Goal: Information Seeking & Learning: Understand process/instructions

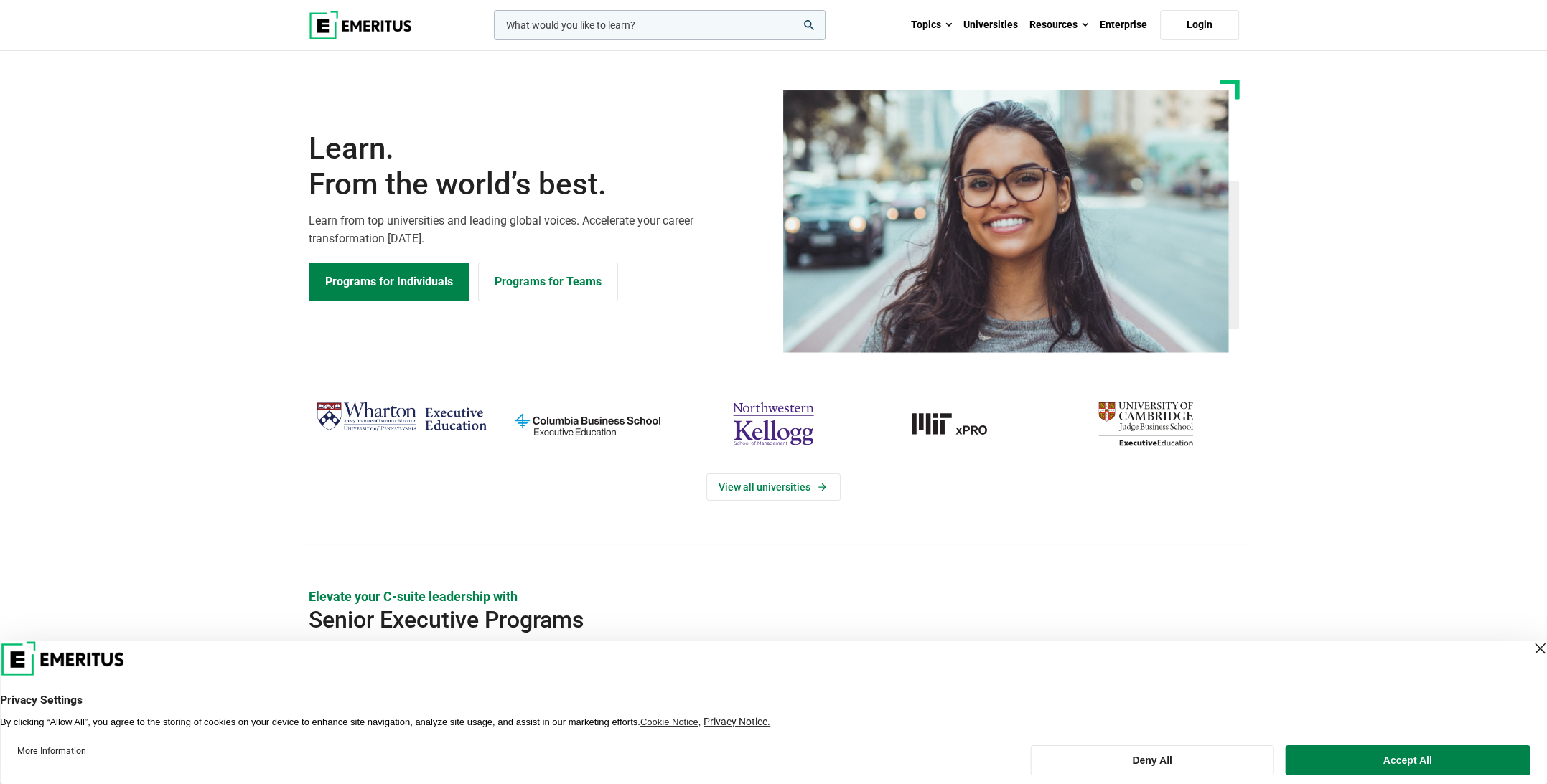
click at [605, 25] on input "woocommerce-product-search-field-0" at bounding box center [659, 25] width 332 height 30
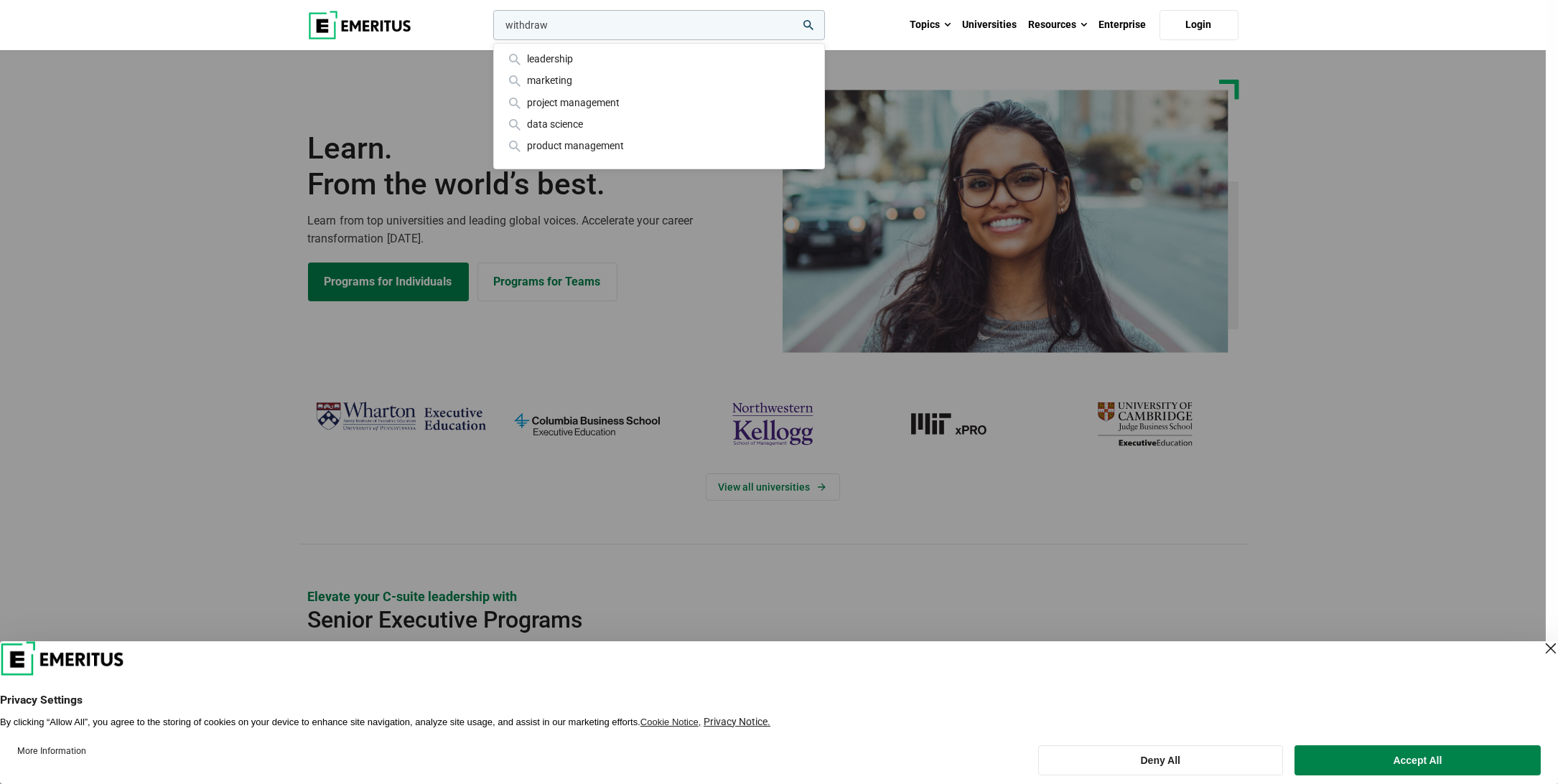
type input "withdraw"
click at [490, 29] on button "search" at bounding box center [490, 29] width 0 height 0
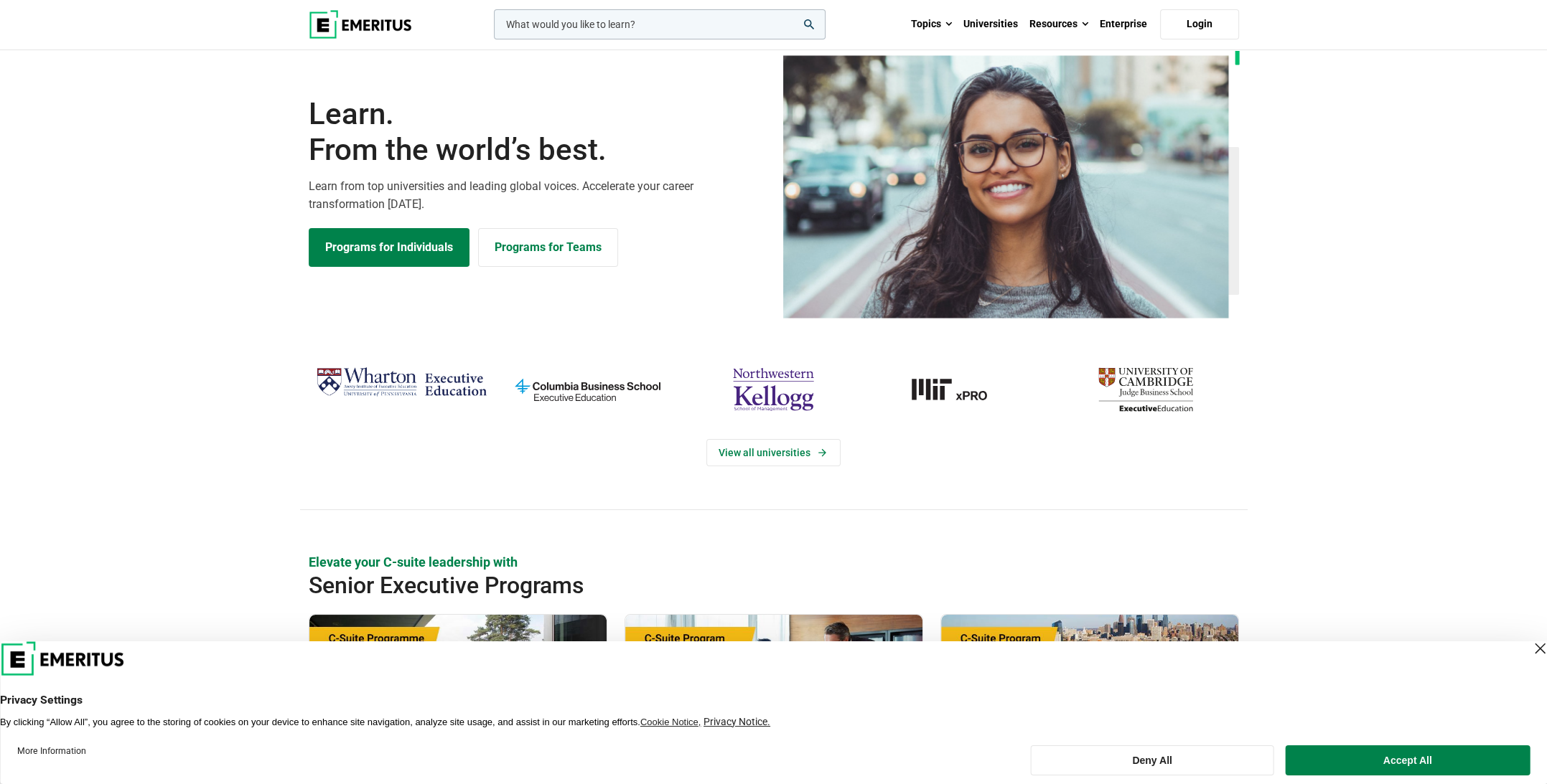
scroll to position [72, 0]
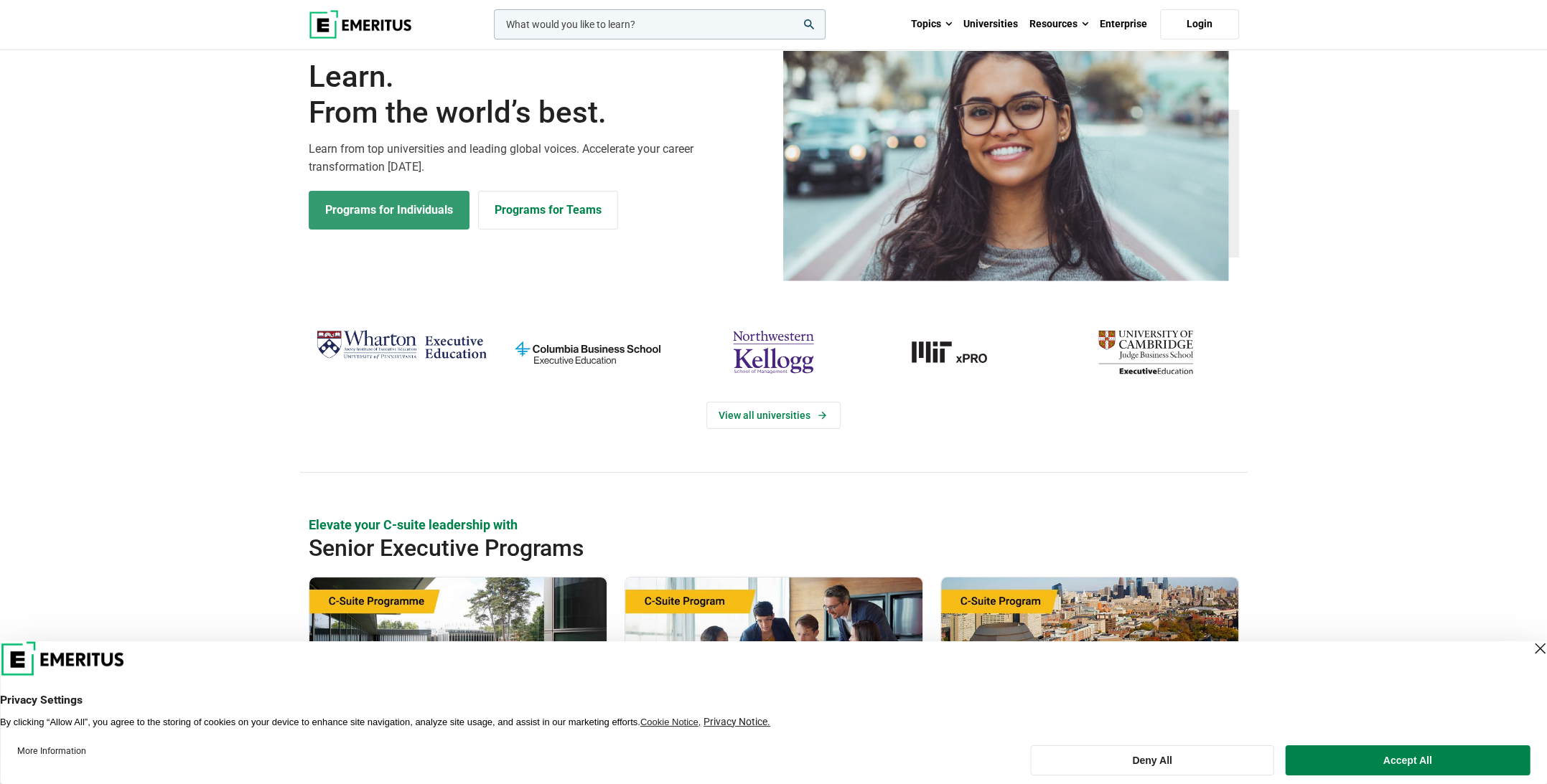
click at [403, 203] on link "Programs for Individuals" at bounding box center [388, 210] width 161 height 39
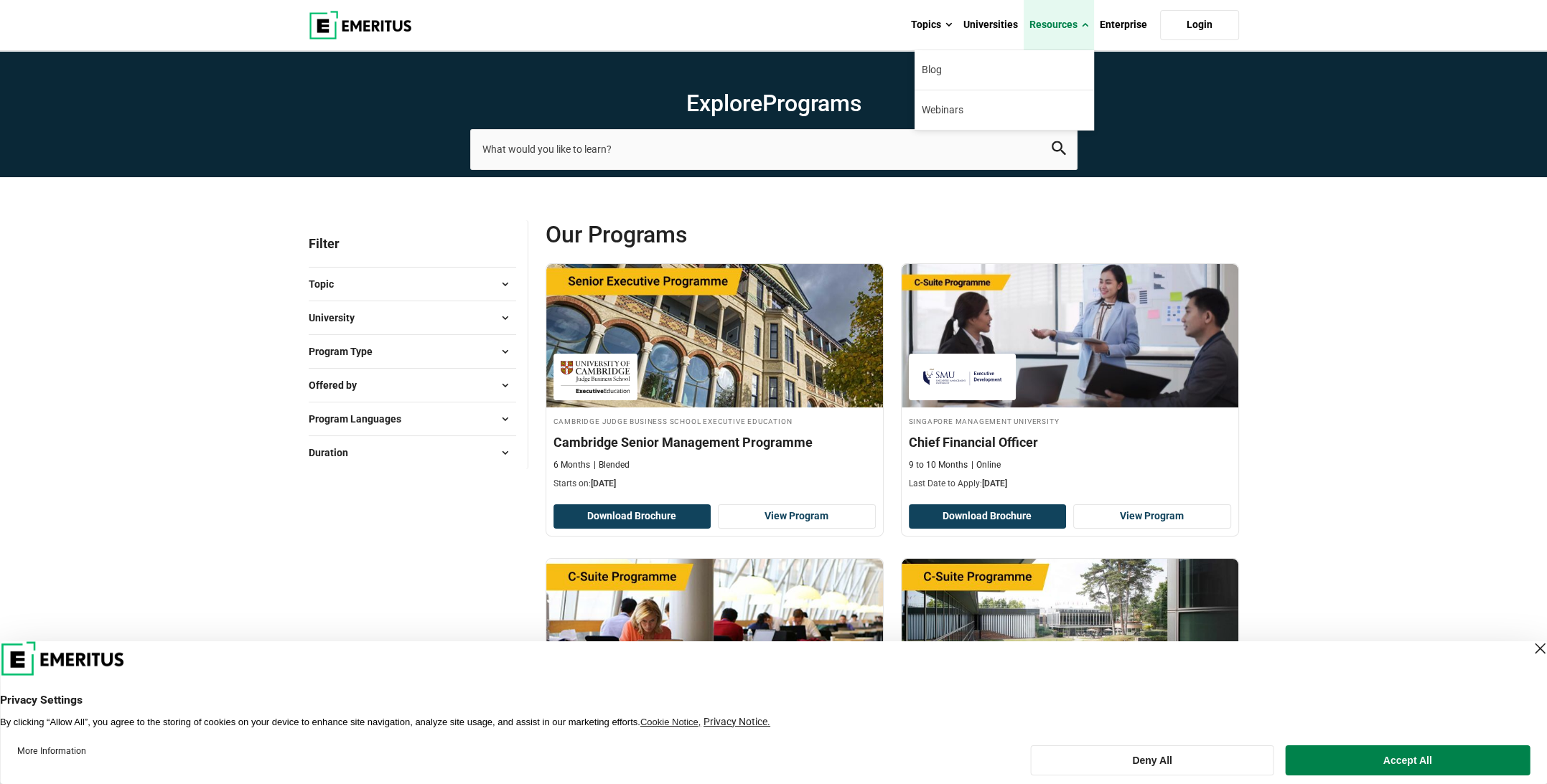
click at [1067, 25] on link "Resources" at bounding box center [1059, 25] width 70 height 50
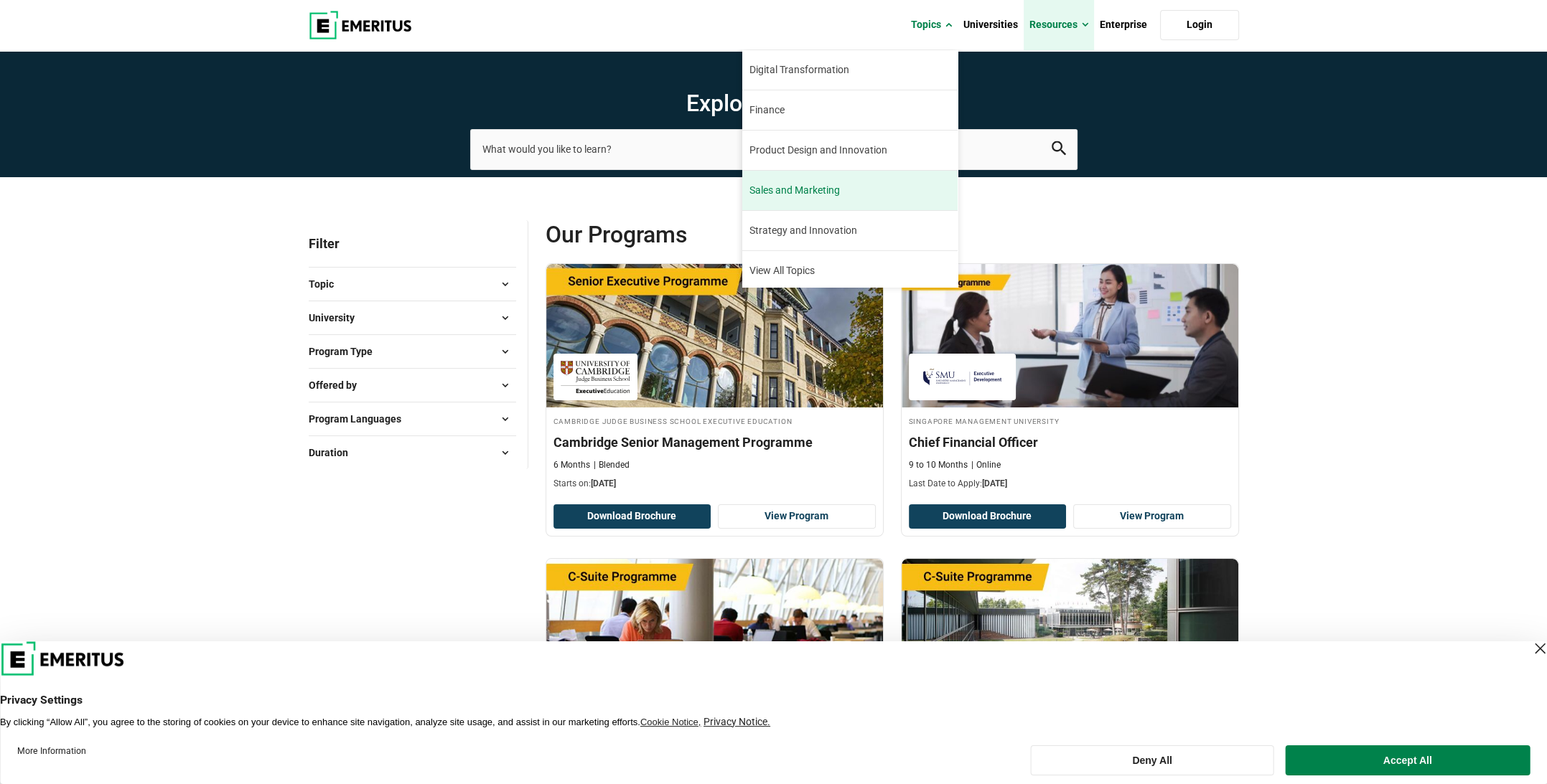
scroll to position [161, 0]
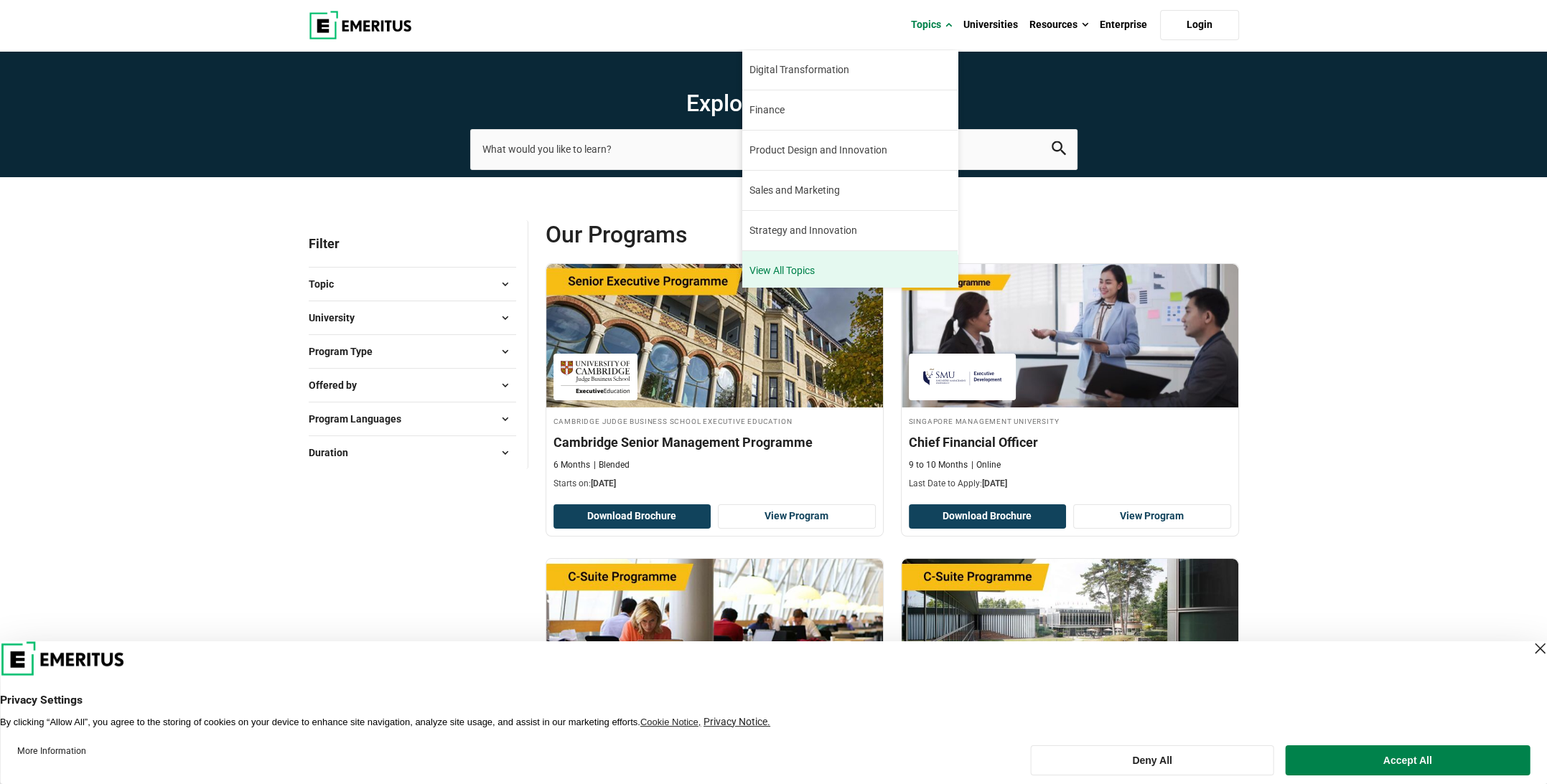
click at [781, 269] on link "View All Topics" at bounding box center [849, 270] width 215 height 40
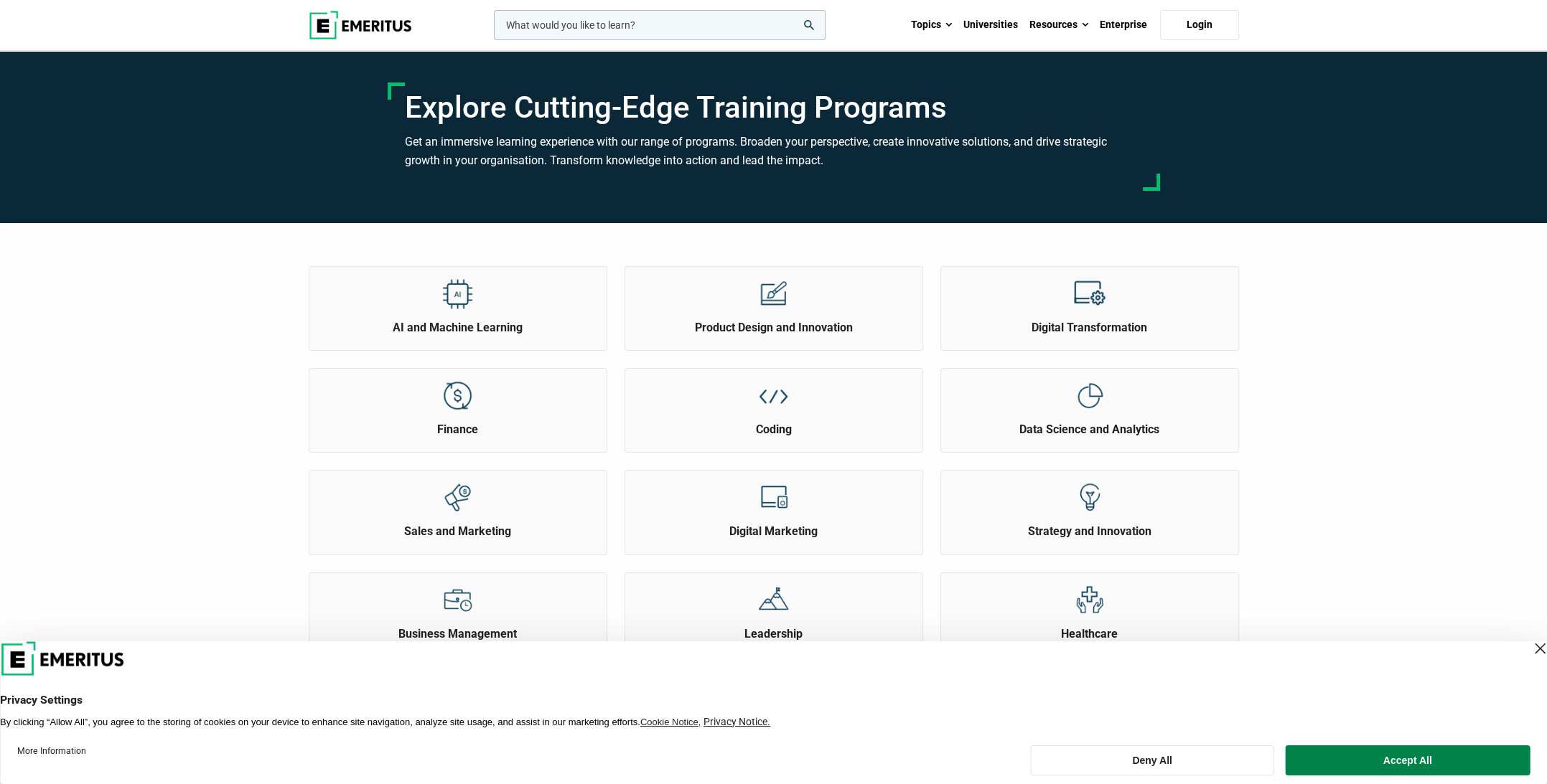
drag, startPoint x: 415, startPoint y: 25, endPoint x: 322, endPoint y: 16, distance: 93.4
click at [321, 17] on div "leadership marketing project management data science product management Topics …" at bounding box center [774, 25] width 947 height 50
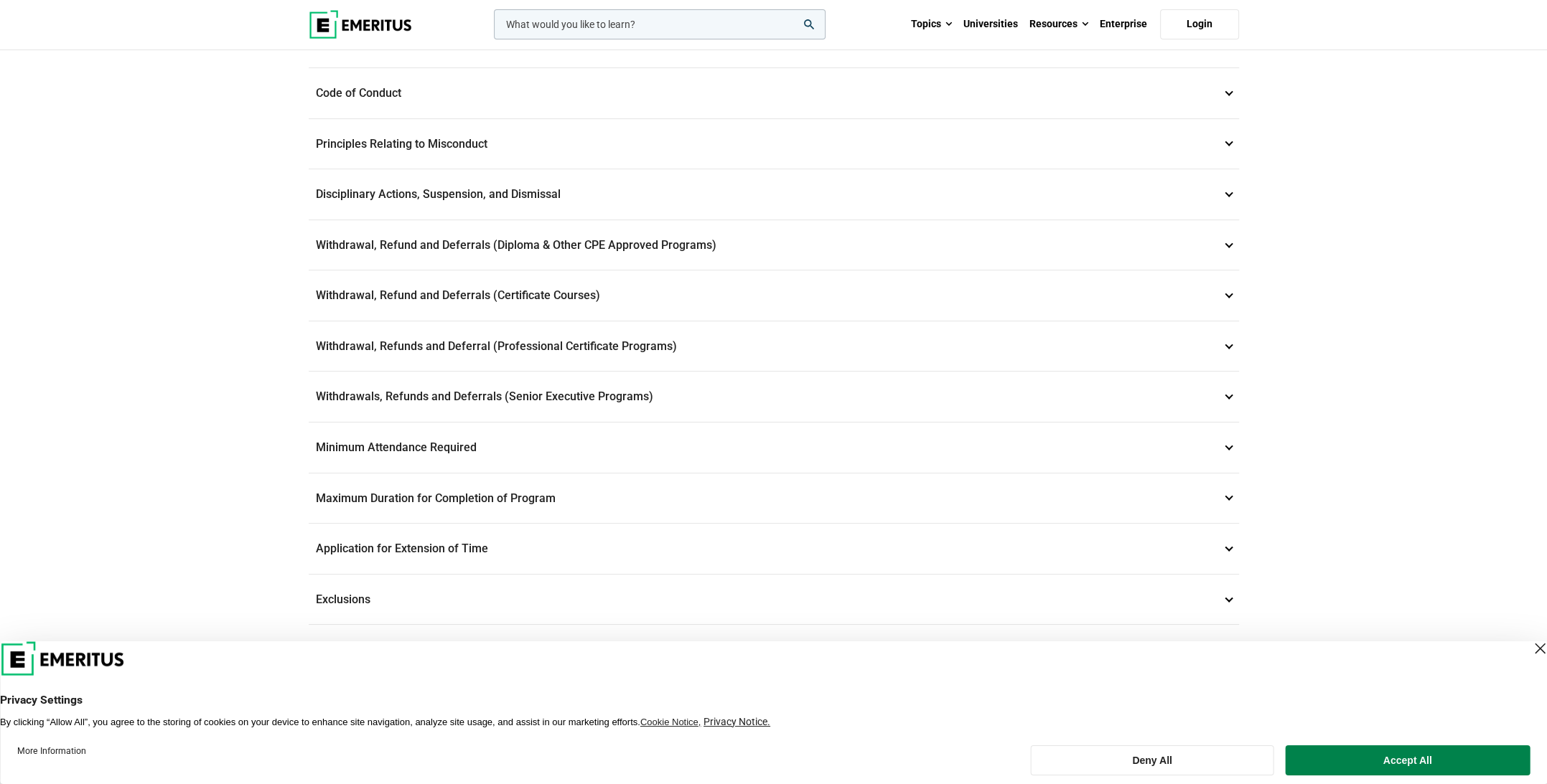
click at [552, 263] on p "Withdrawal, Refund and Deferrals (Diploma & Other CPE Approved Programs) 6" at bounding box center [773, 245] width 930 height 50
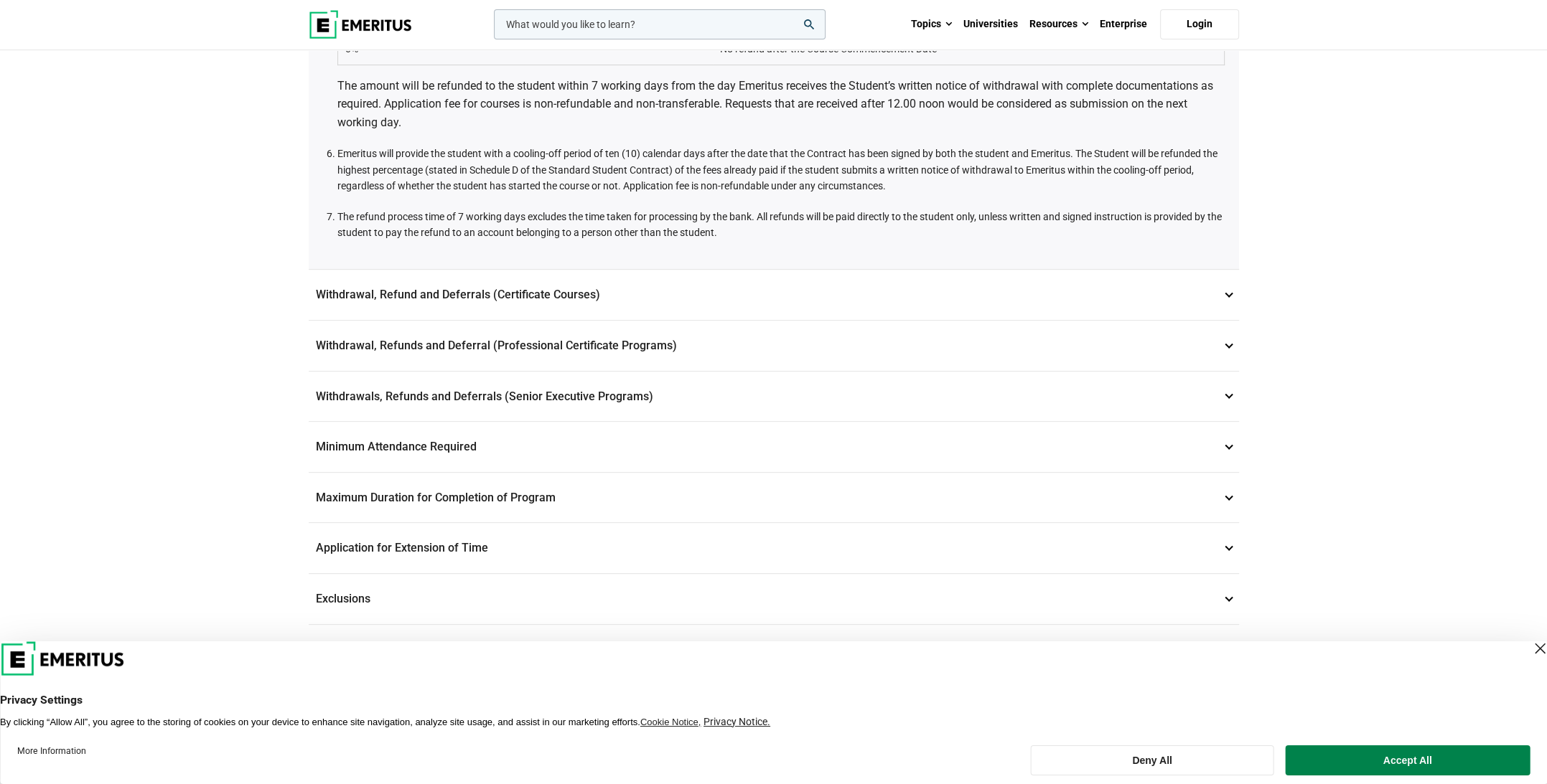
scroll to position [670, 0]
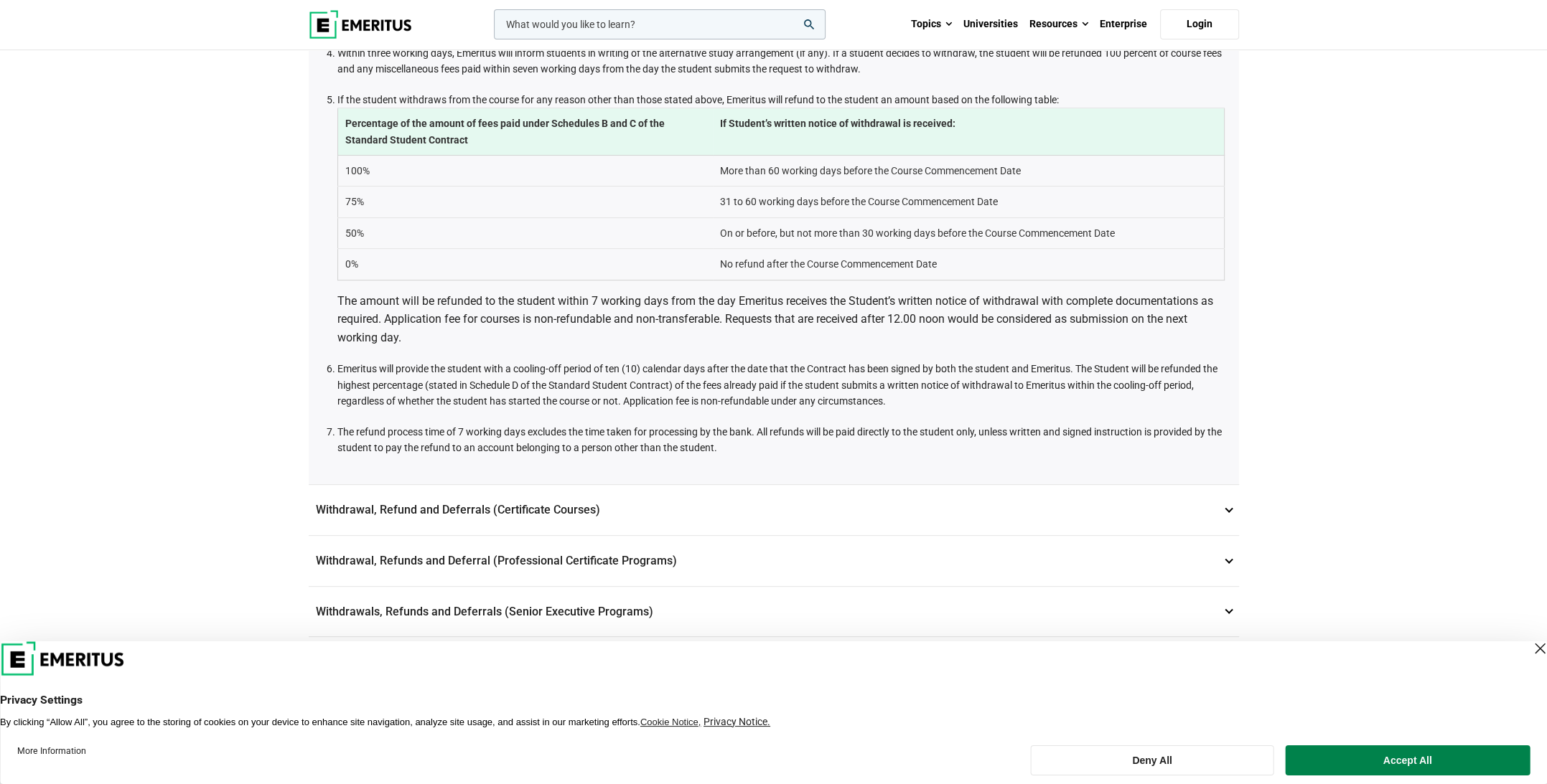
click at [774, 187] on td "More than 60 working days before the Course Commencement Date" at bounding box center [968, 170] width 512 height 31
click at [773, 187] on td "More than 60 working days before the Course Commencement Date" at bounding box center [968, 170] width 512 height 31
drag, startPoint x: 459, startPoint y: 351, endPoint x: 419, endPoint y: 348, distance: 40.1
click at [457, 348] on p "The amount will be refunded to the student within 7 working days from the day E…" at bounding box center [781, 320] width 887 height 55
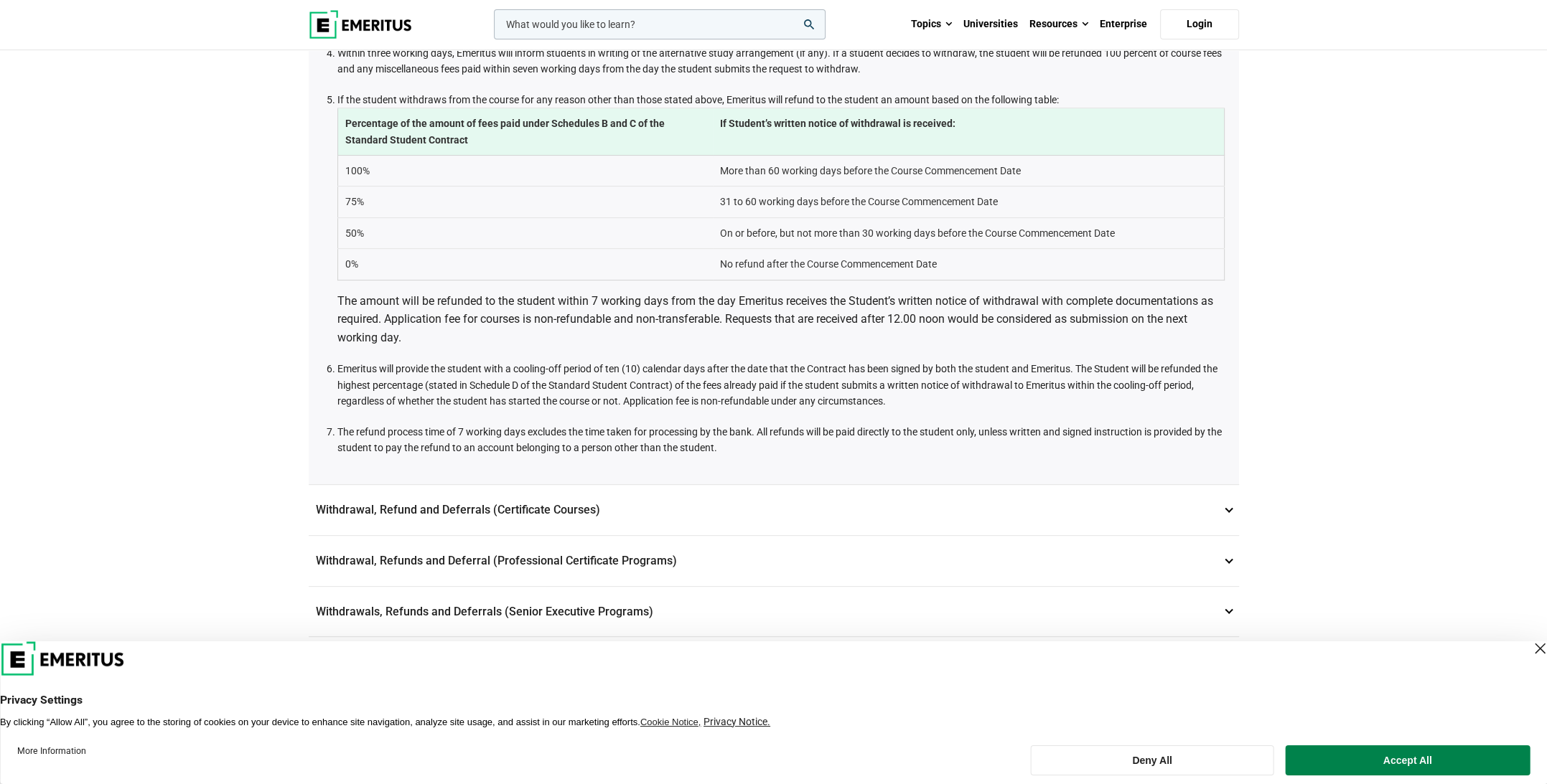
click at [813, 218] on td "31 to 60 working days before the Course Commencement Date" at bounding box center [968, 202] width 512 height 31
click at [763, 248] on td "On or before, but not more than 30 working days before the Course Commencement …" at bounding box center [968, 233] width 512 height 31
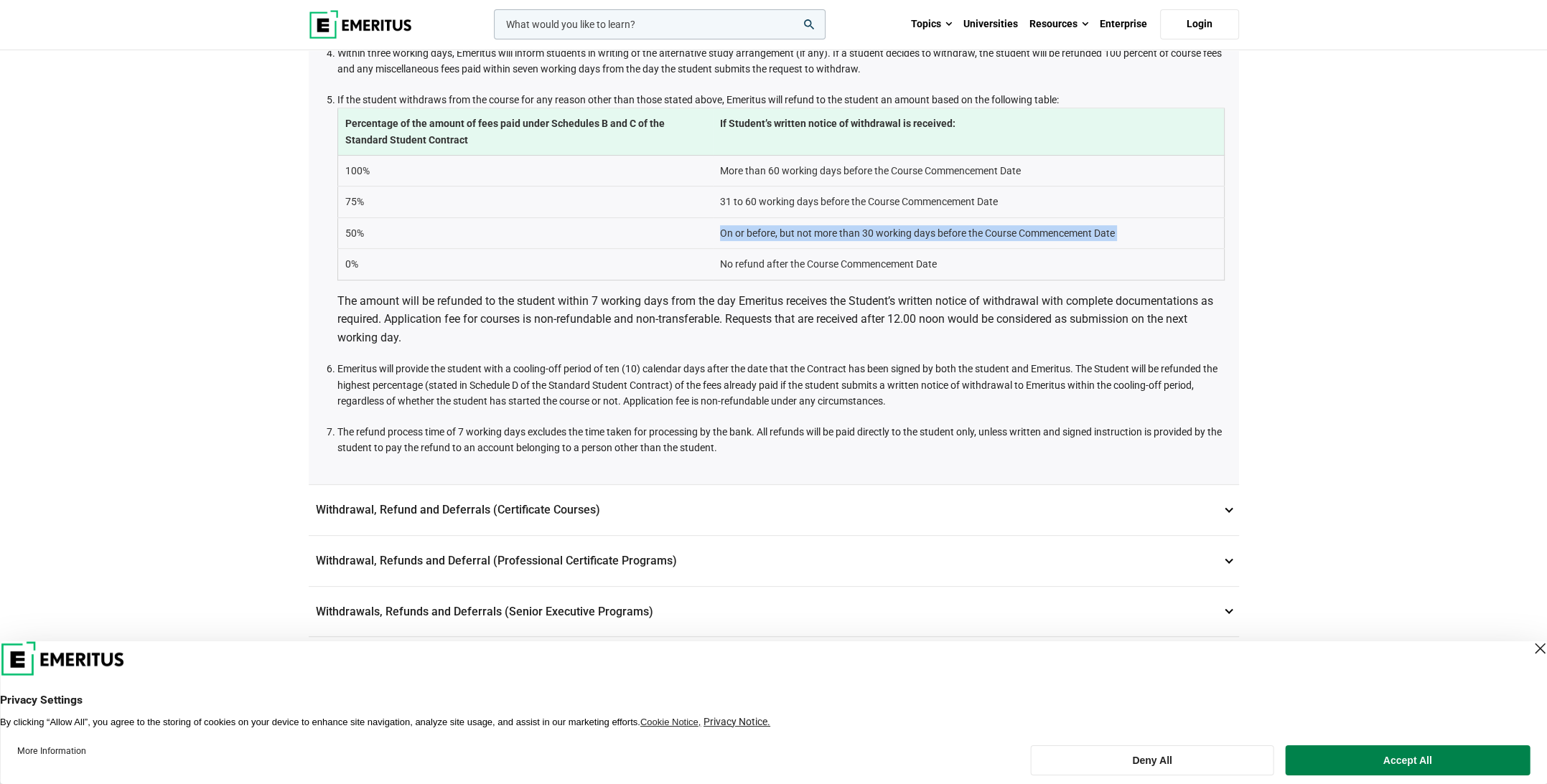
click at [763, 248] on td "On or before, but not more than 30 working days before the Course Commencement …" at bounding box center [968, 233] width 512 height 31
click at [775, 218] on td "31 to 60 working days before the Course Commencement Date" at bounding box center [968, 202] width 512 height 31
click at [747, 218] on td "31 to 60 working days before the Course Commencement Date" at bounding box center [968, 202] width 512 height 31
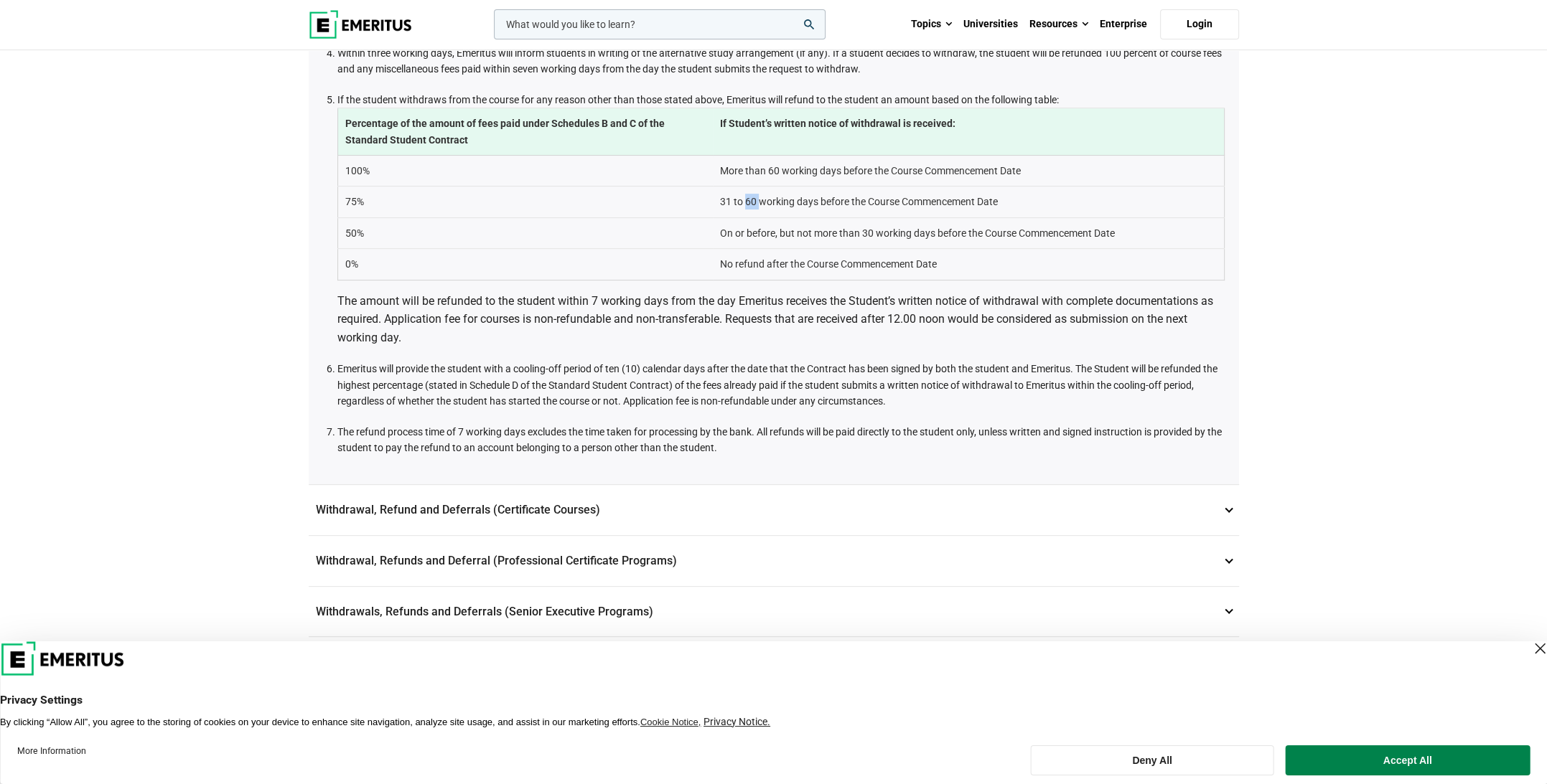
click at [747, 218] on td "31 to 60 working days before the Course Commencement Date" at bounding box center [968, 202] width 512 height 31
click at [752, 248] on td "On or before, but not more than 30 working days before the Course Commencement …" at bounding box center [968, 233] width 512 height 31
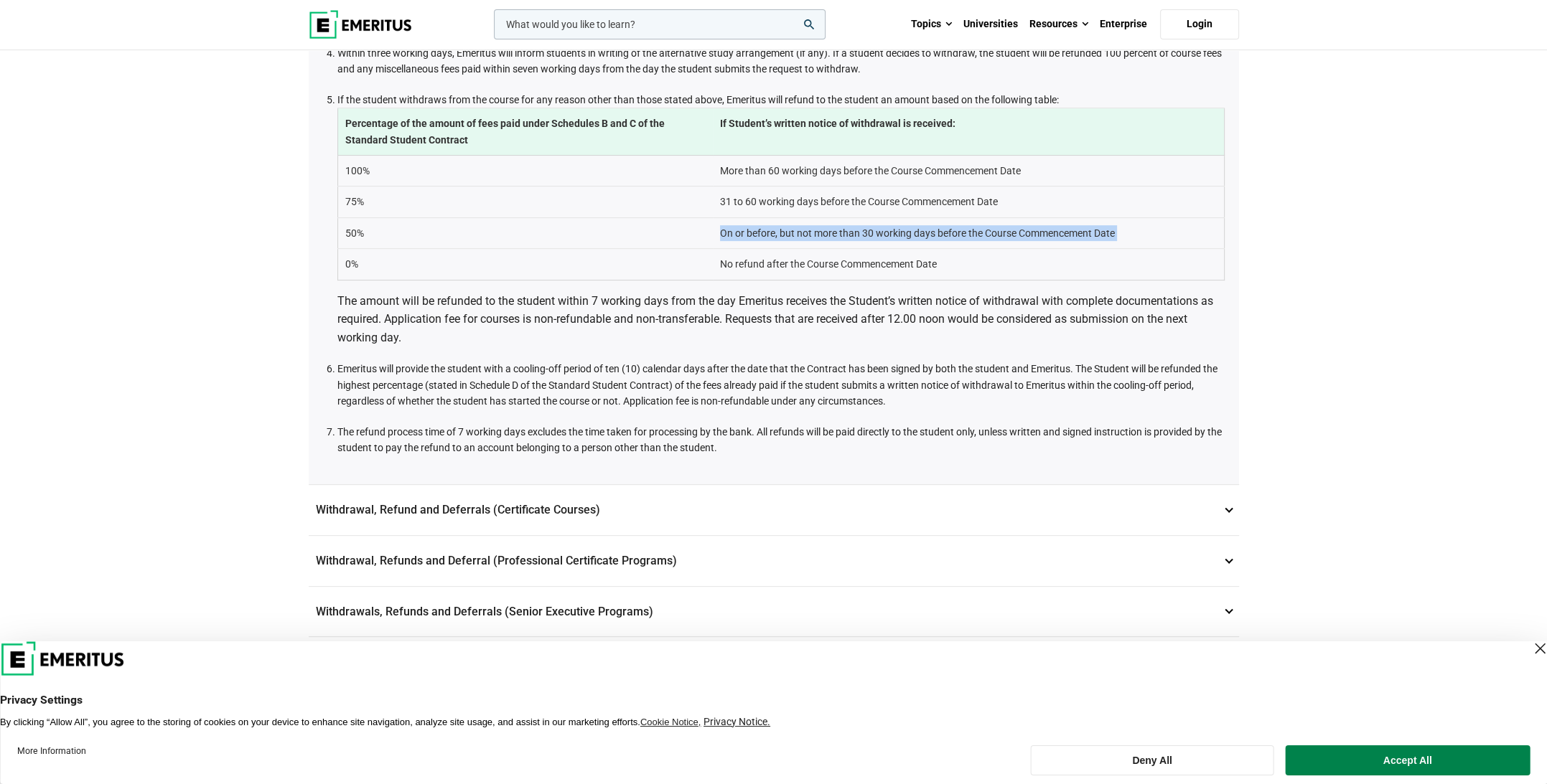
click at [752, 248] on td "On or before, but not more than 30 working days before the Course Commencement …" at bounding box center [968, 233] width 512 height 31
click at [797, 280] on td "No refund after the Course Commencement Date" at bounding box center [968, 264] width 512 height 31
click at [606, 348] on p "The amount will be refunded to the student within 7 working days from the day E…" at bounding box center [781, 320] width 887 height 55
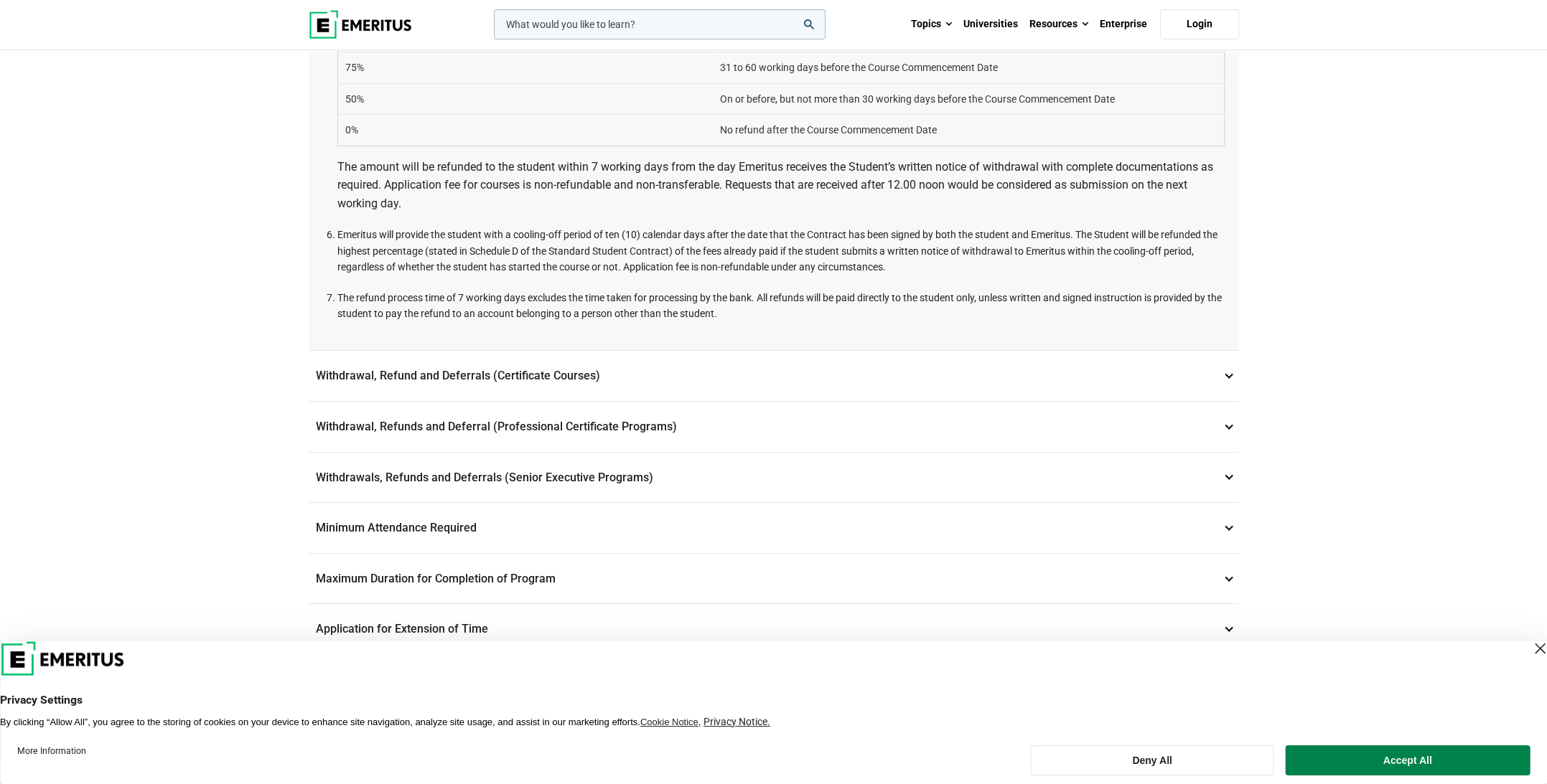
scroll to position [1028, 0]
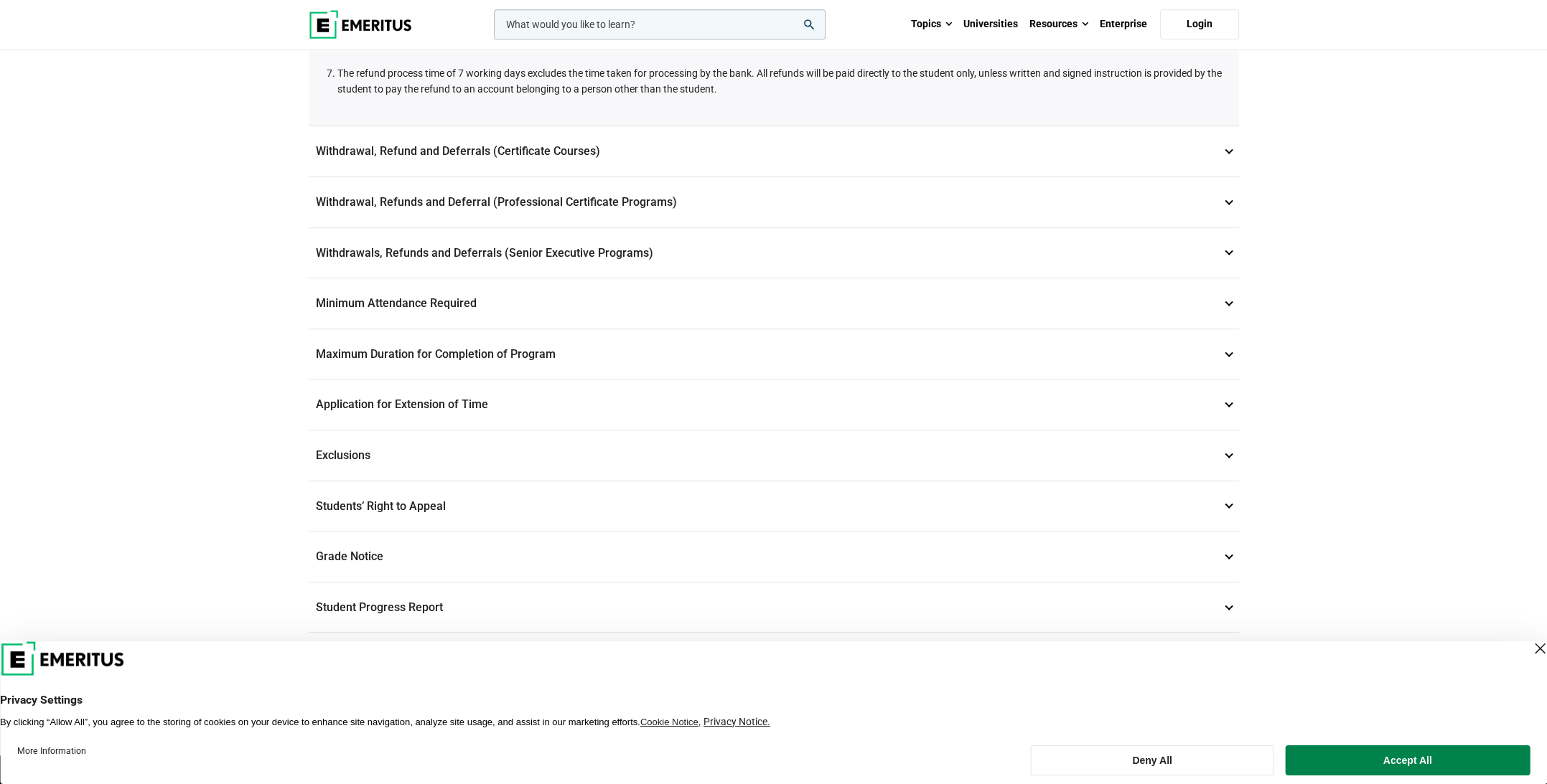
click at [615, 173] on p "Withdrawal, Refund and Deferrals (Certificate Courses) 7" at bounding box center [773, 151] width 930 height 50
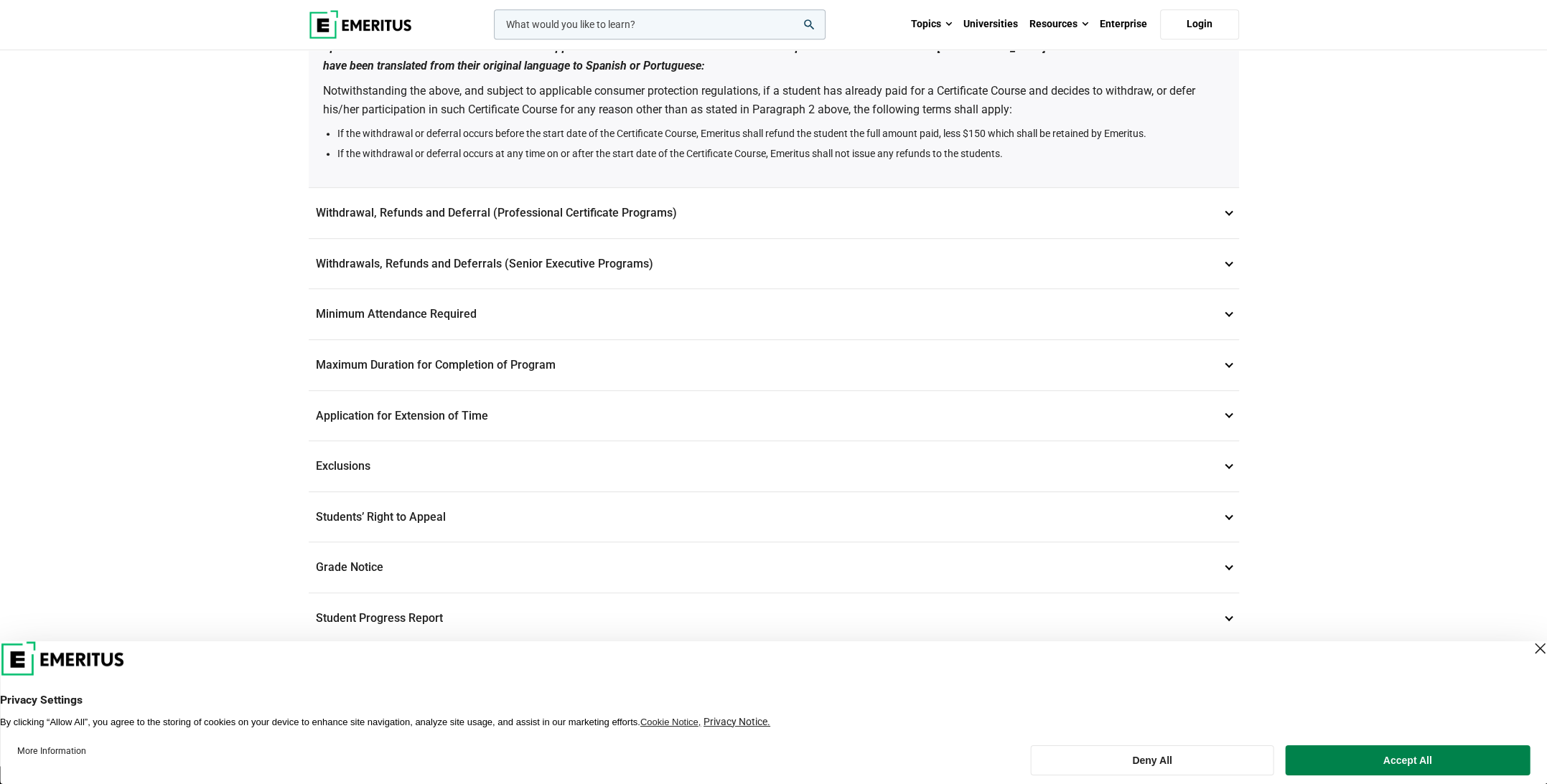
scroll to position [1222, 0]
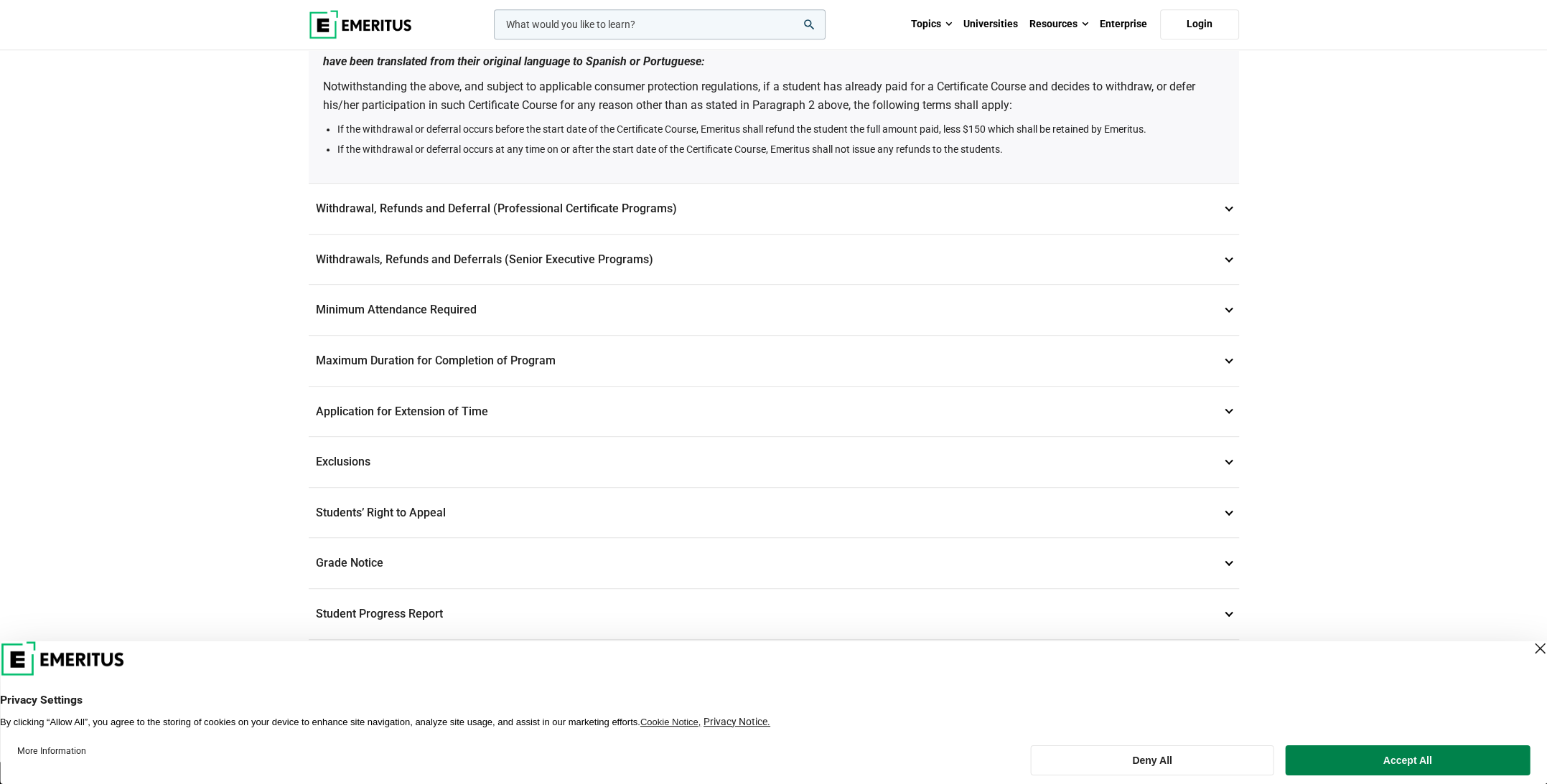
click at [745, 234] on p "Withdrawal, Refunds and Deferral (Professional Certificate Programs) 8" at bounding box center [773, 208] width 930 height 50
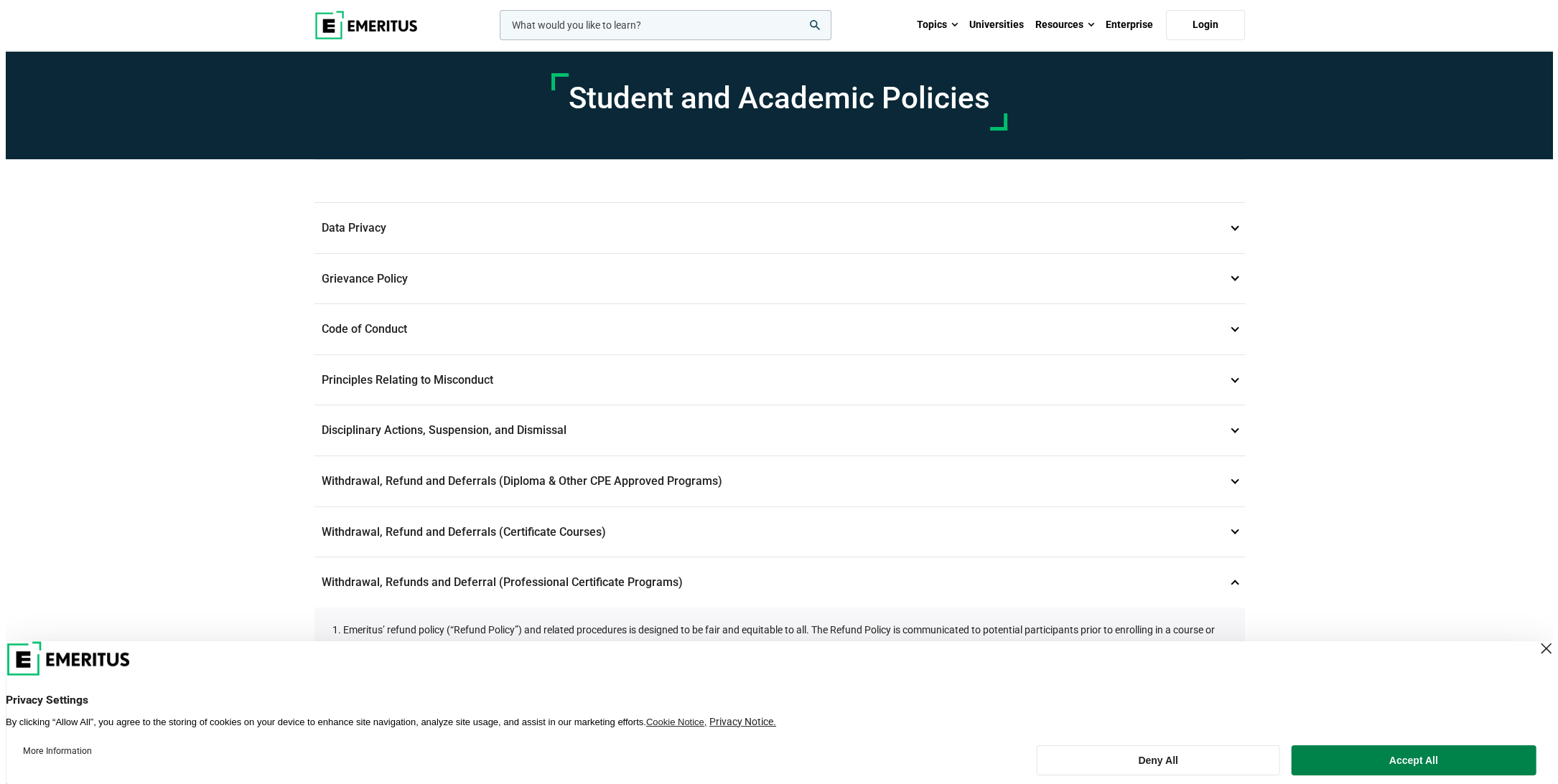
scroll to position [0, 0]
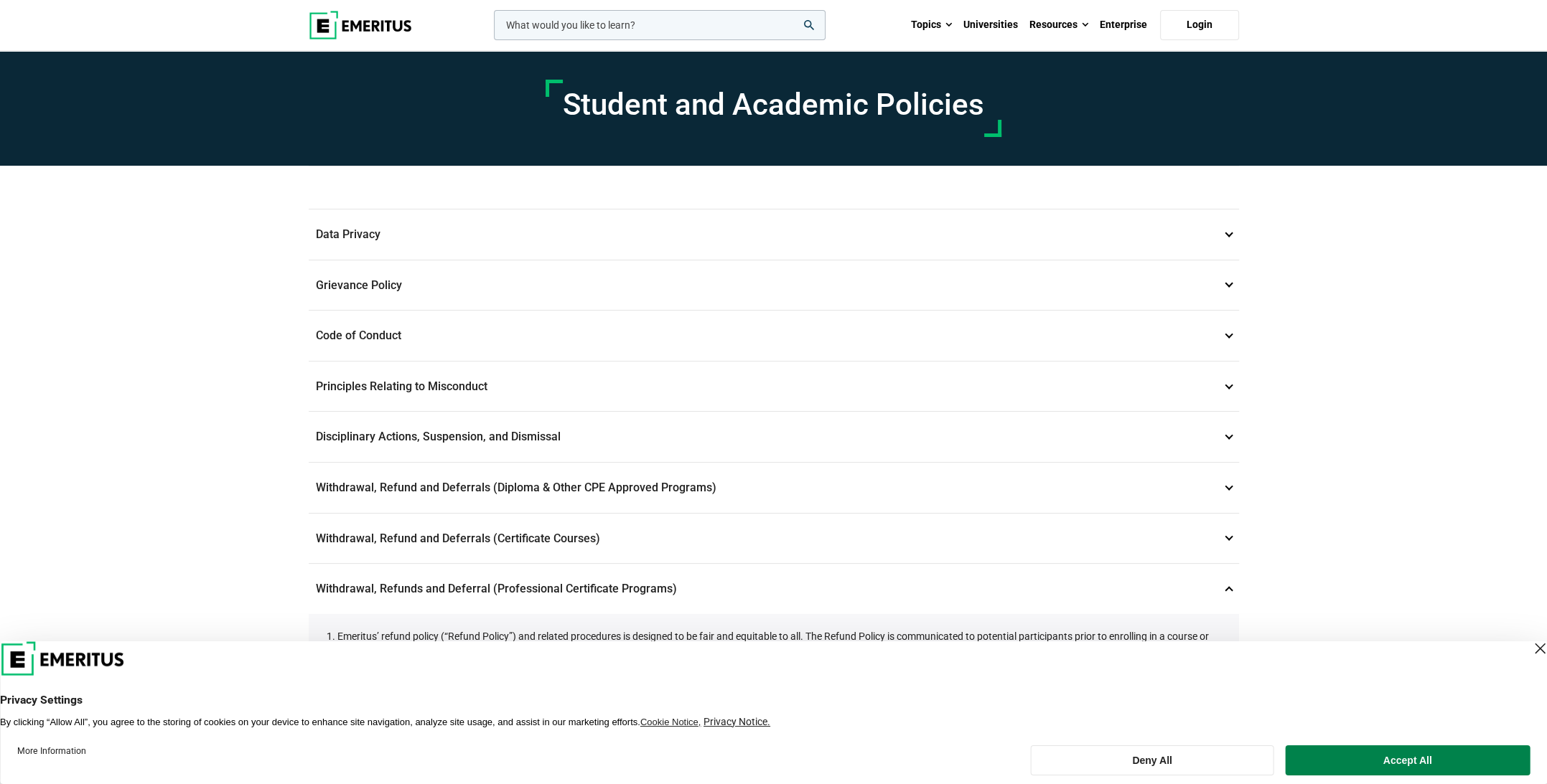
click at [650, 17] on input "woocommerce-product-search-field-0" at bounding box center [659, 25] width 332 height 30
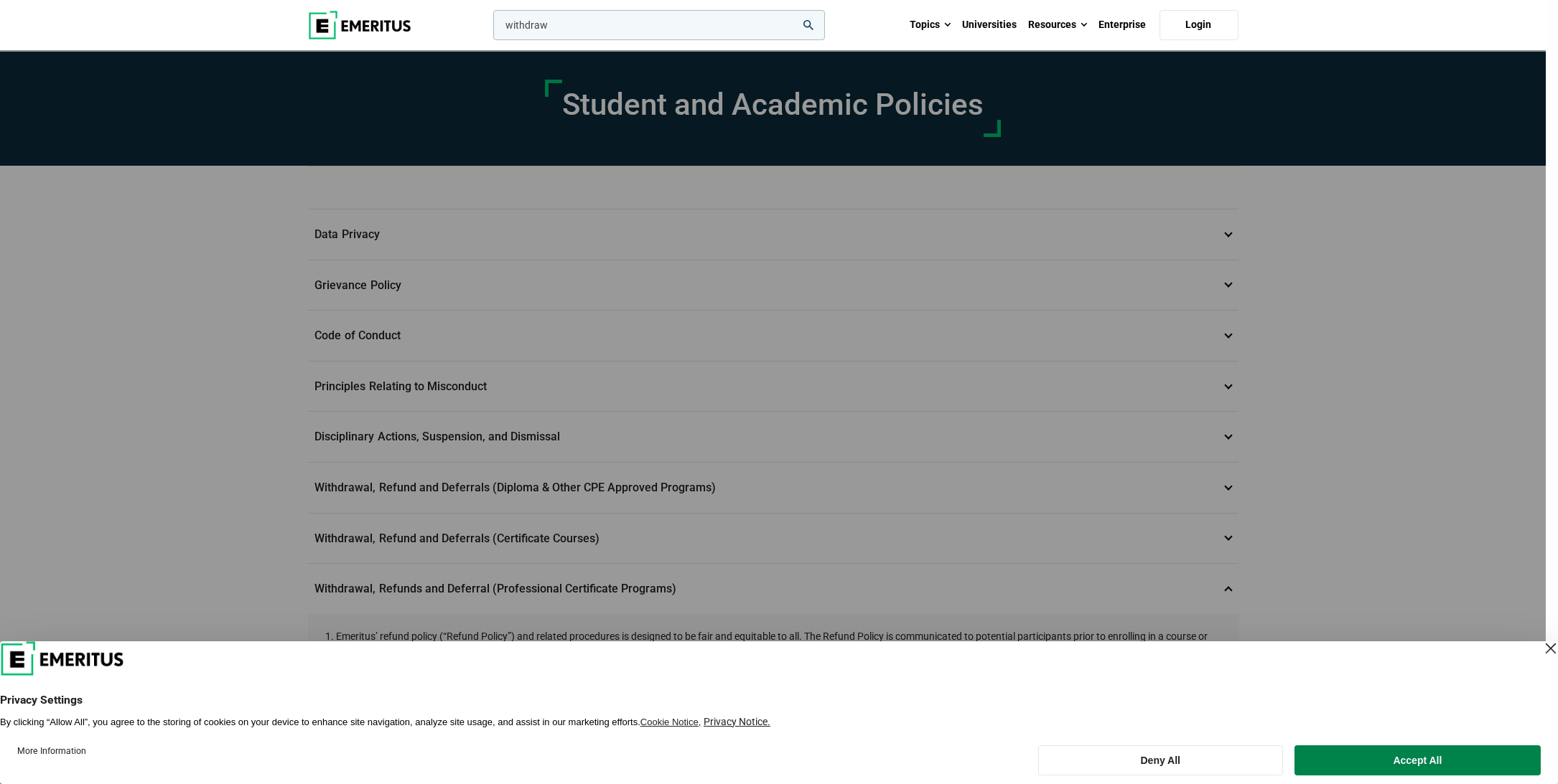
type input "withdraw"
click at [490, 29] on button "search" at bounding box center [490, 29] width 0 height 0
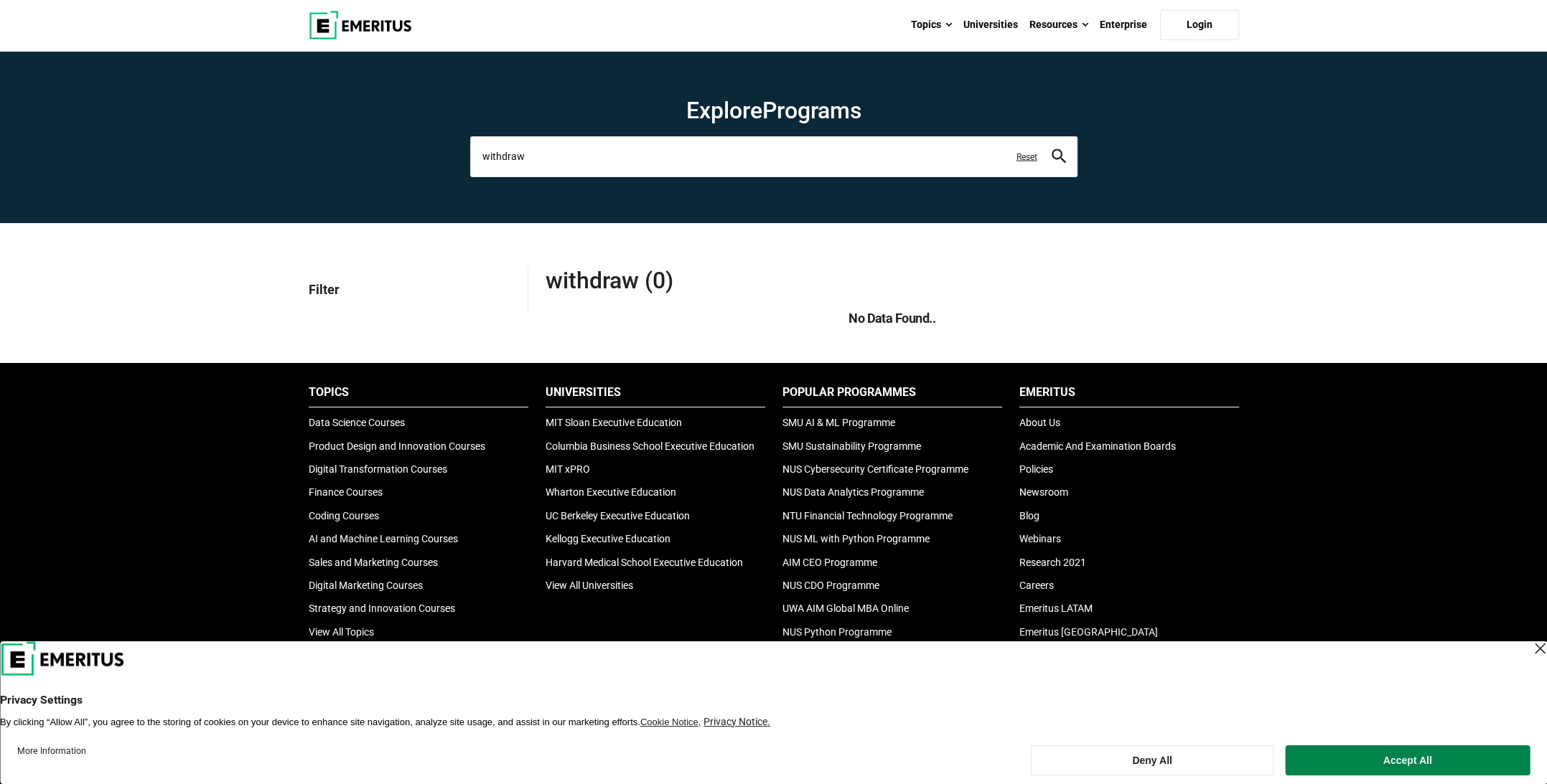
click at [879, 147] on input "withdraw" at bounding box center [774, 156] width 608 height 40
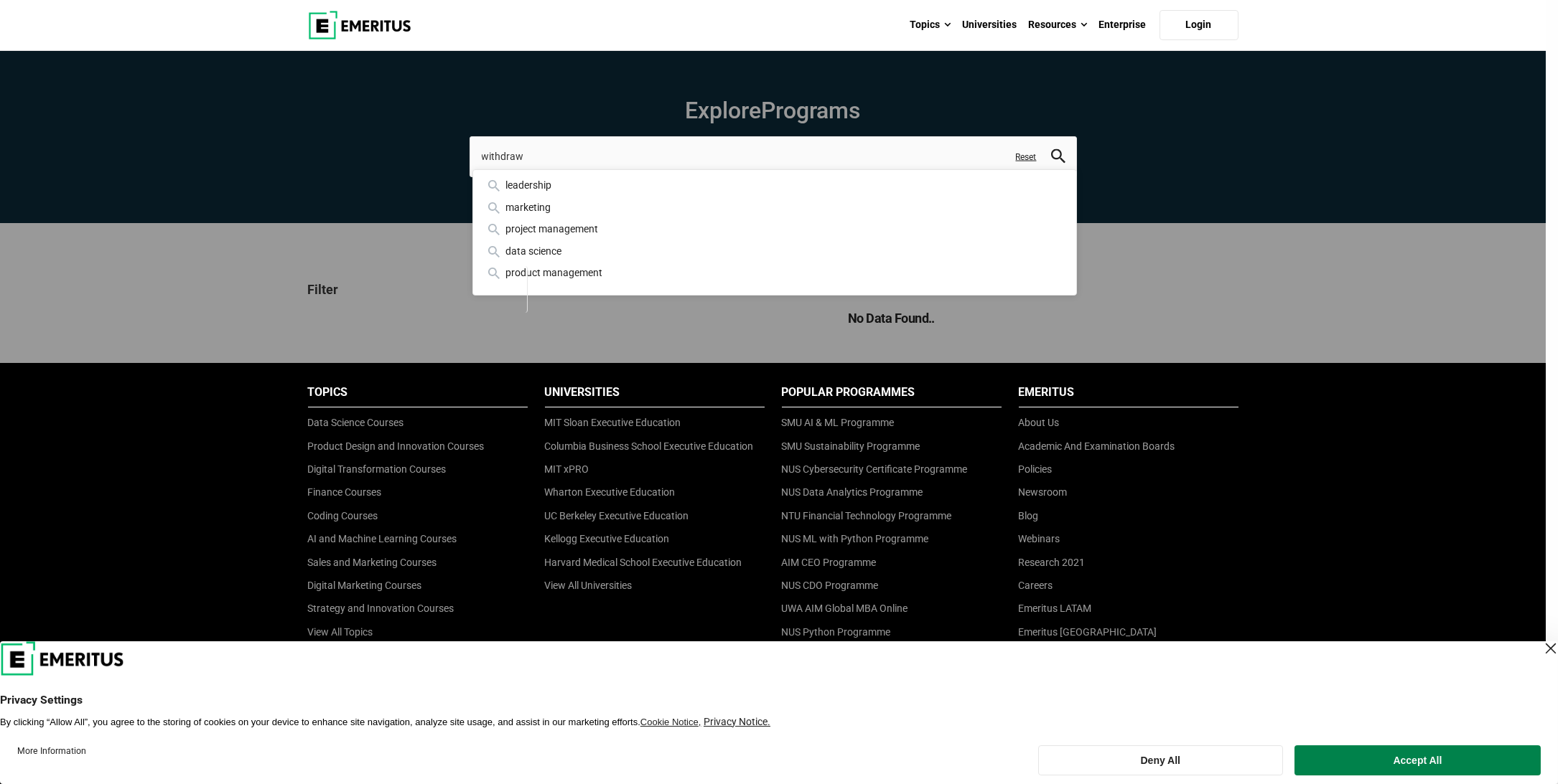
click at [470, 175] on div "withdraw leadership marketing project management data science product managemen…" at bounding box center [774, 156] width 608 height 40
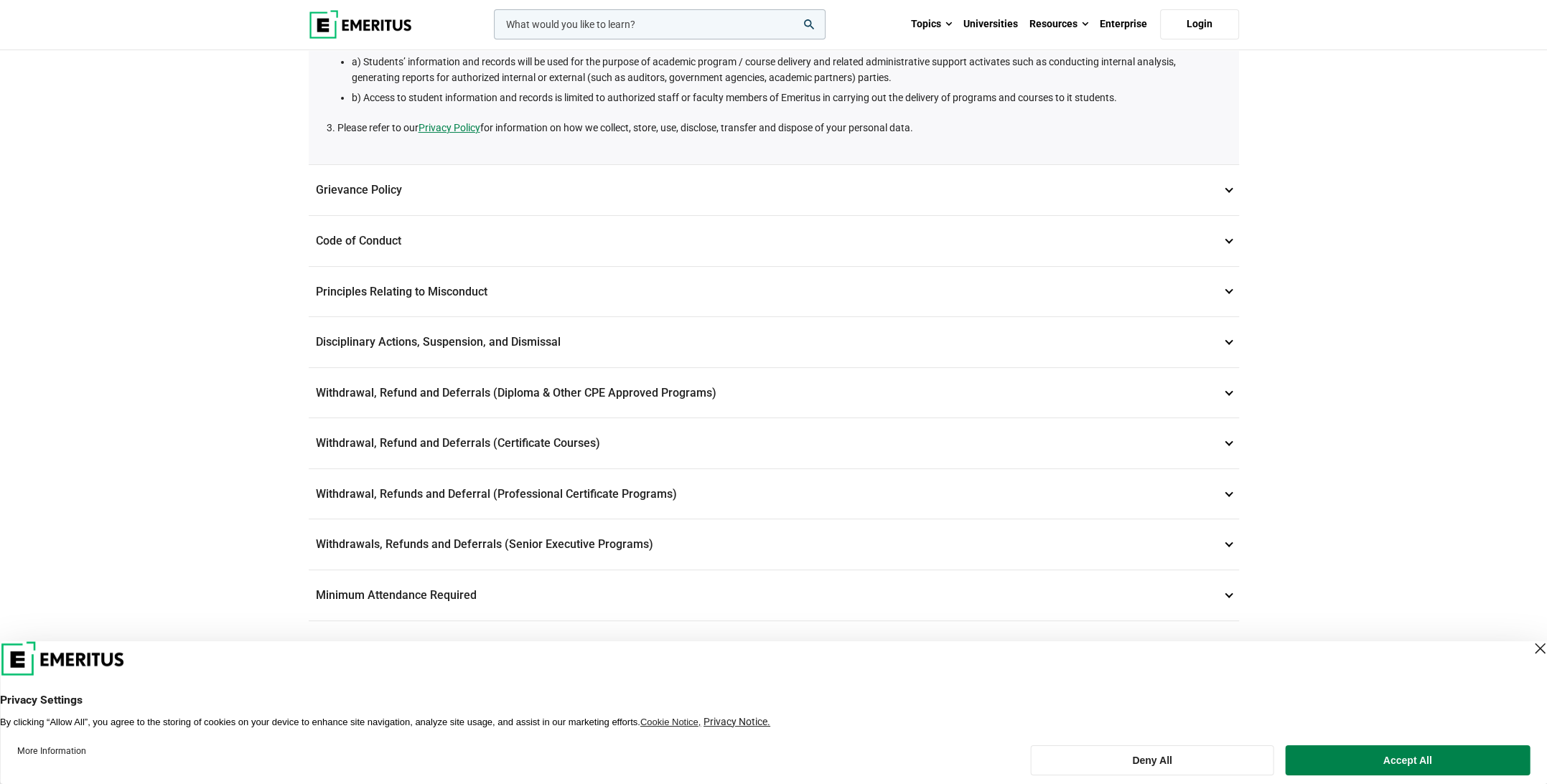
scroll to position [287, 0]
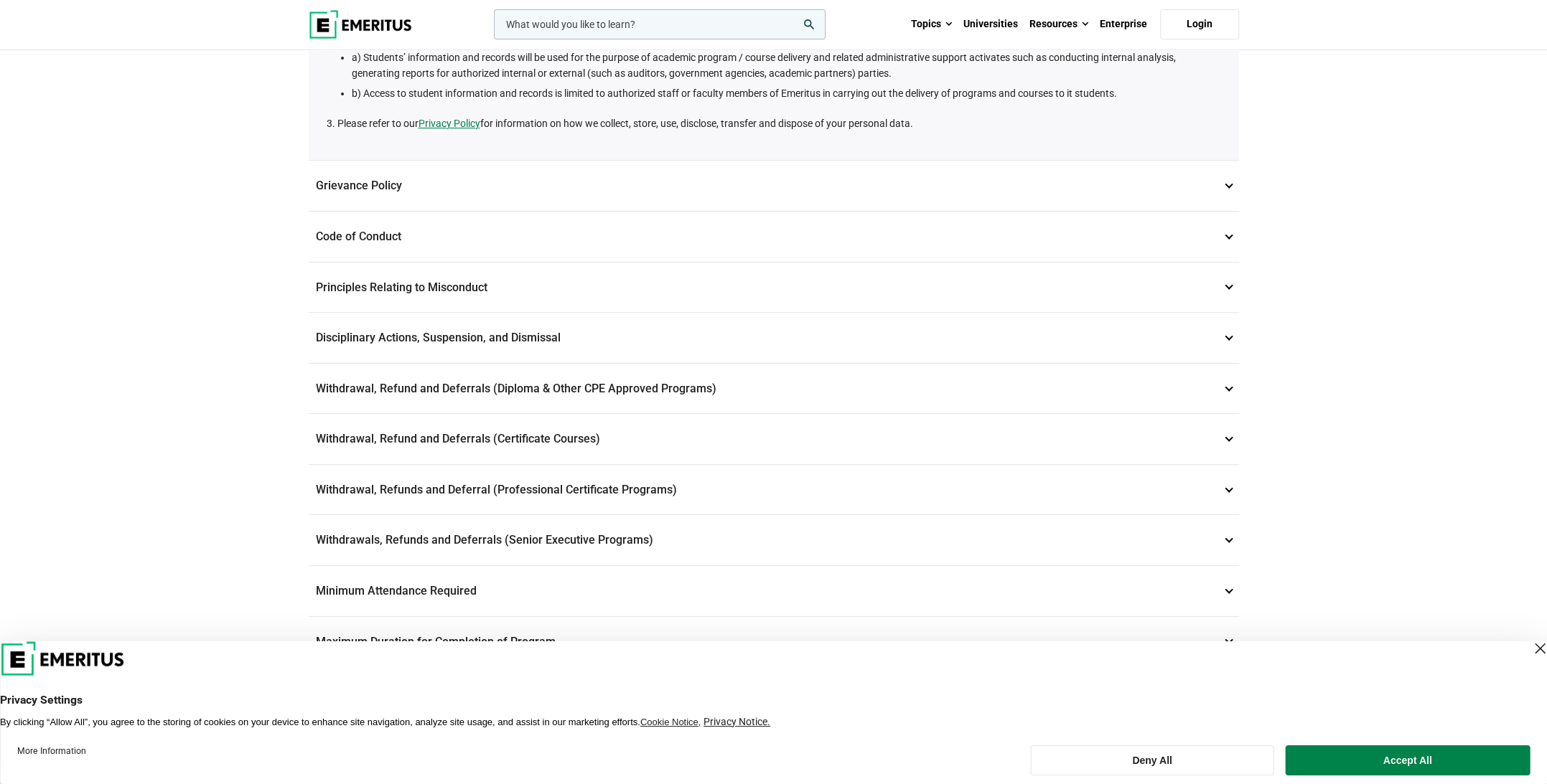
click at [443, 190] on p "Grievance Policy 2" at bounding box center [773, 185] width 930 height 50
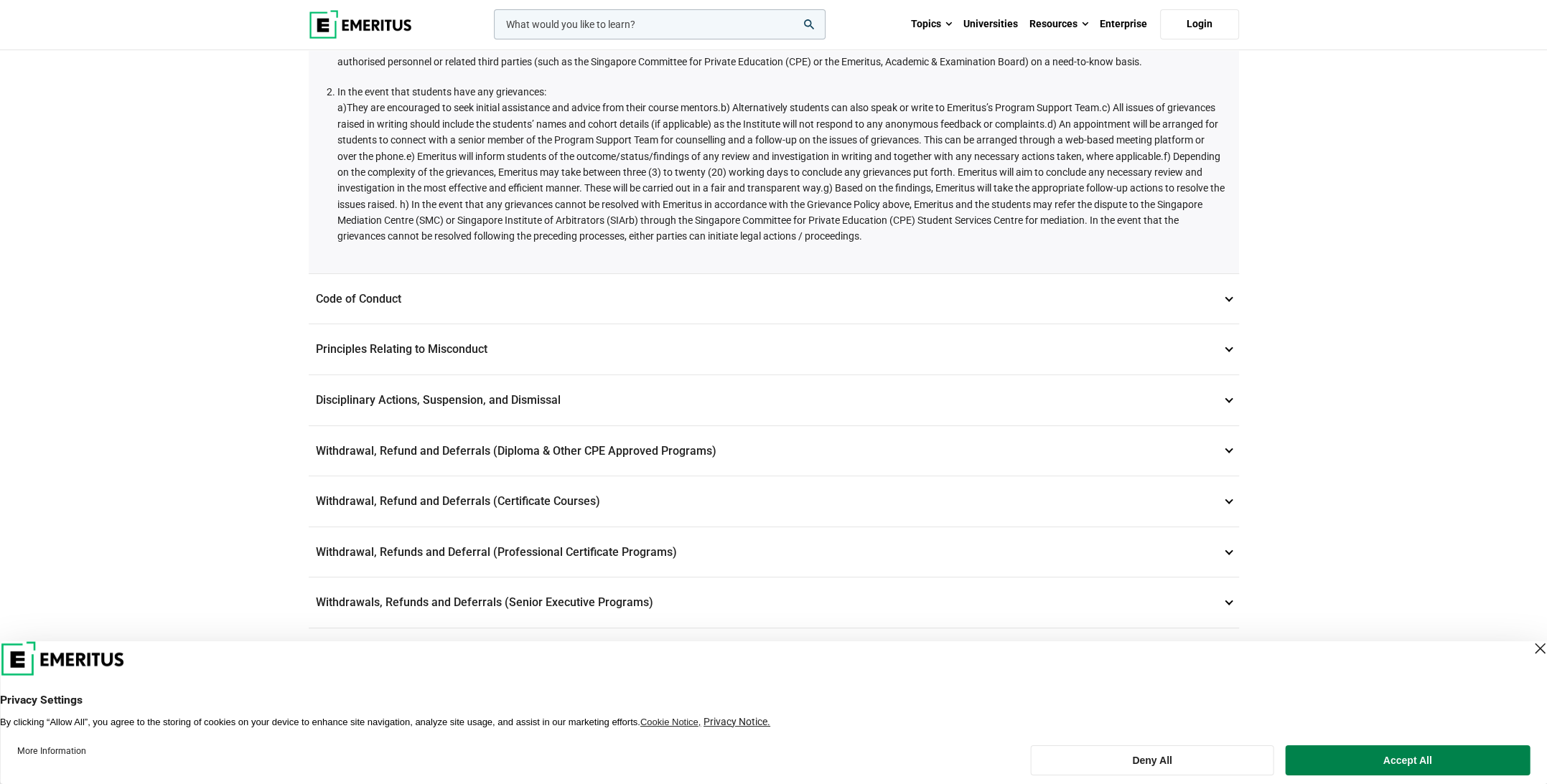
click at [406, 309] on p "Code of Conduct 3" at bounding box center [773, 298] width 930 height 50
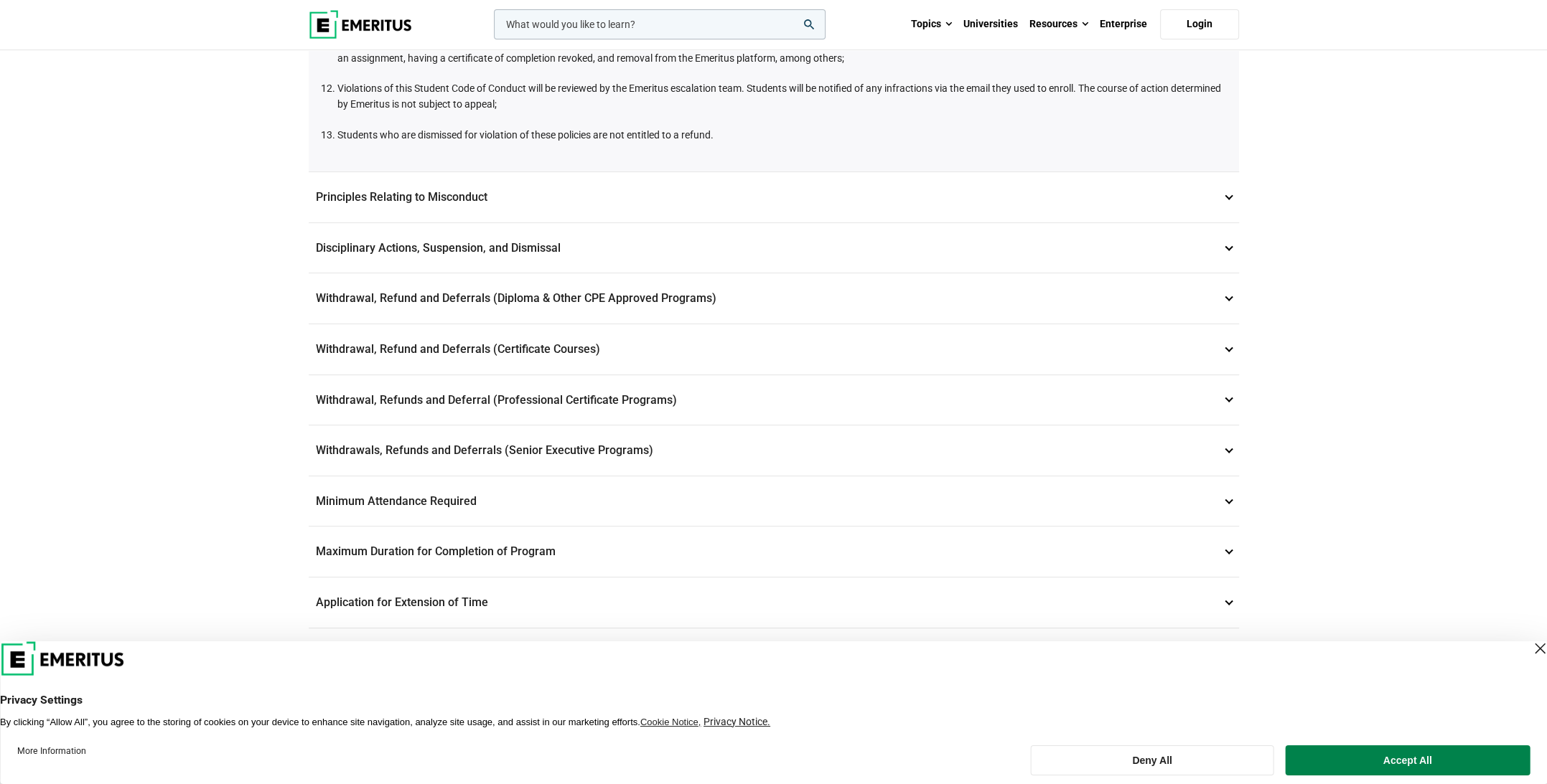
scroll to position [789, 0]
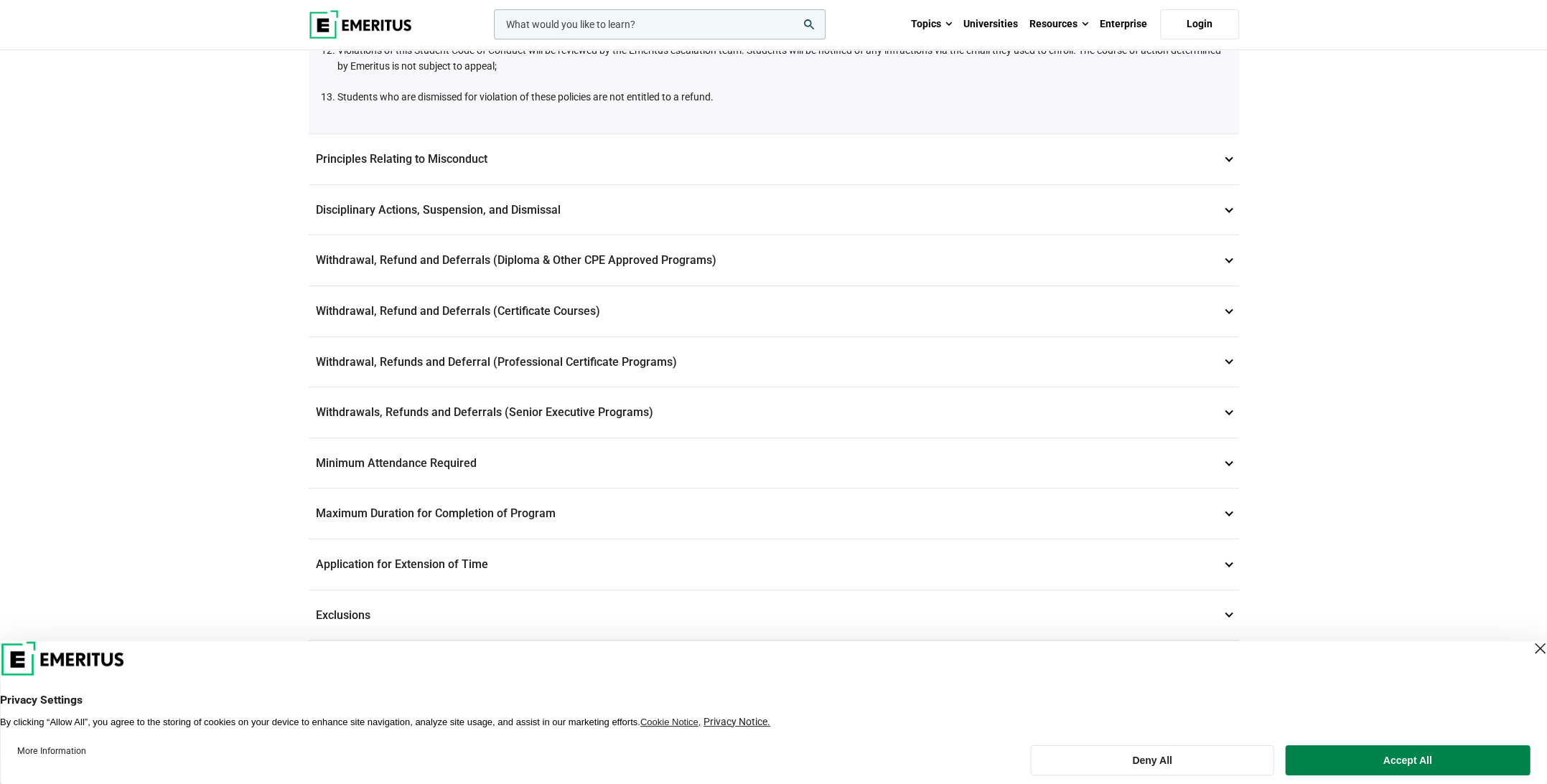
click at [412, 175] on p "Principles Relating to Misconduct 4" at bounding box center [773, 159] width 930 height 50
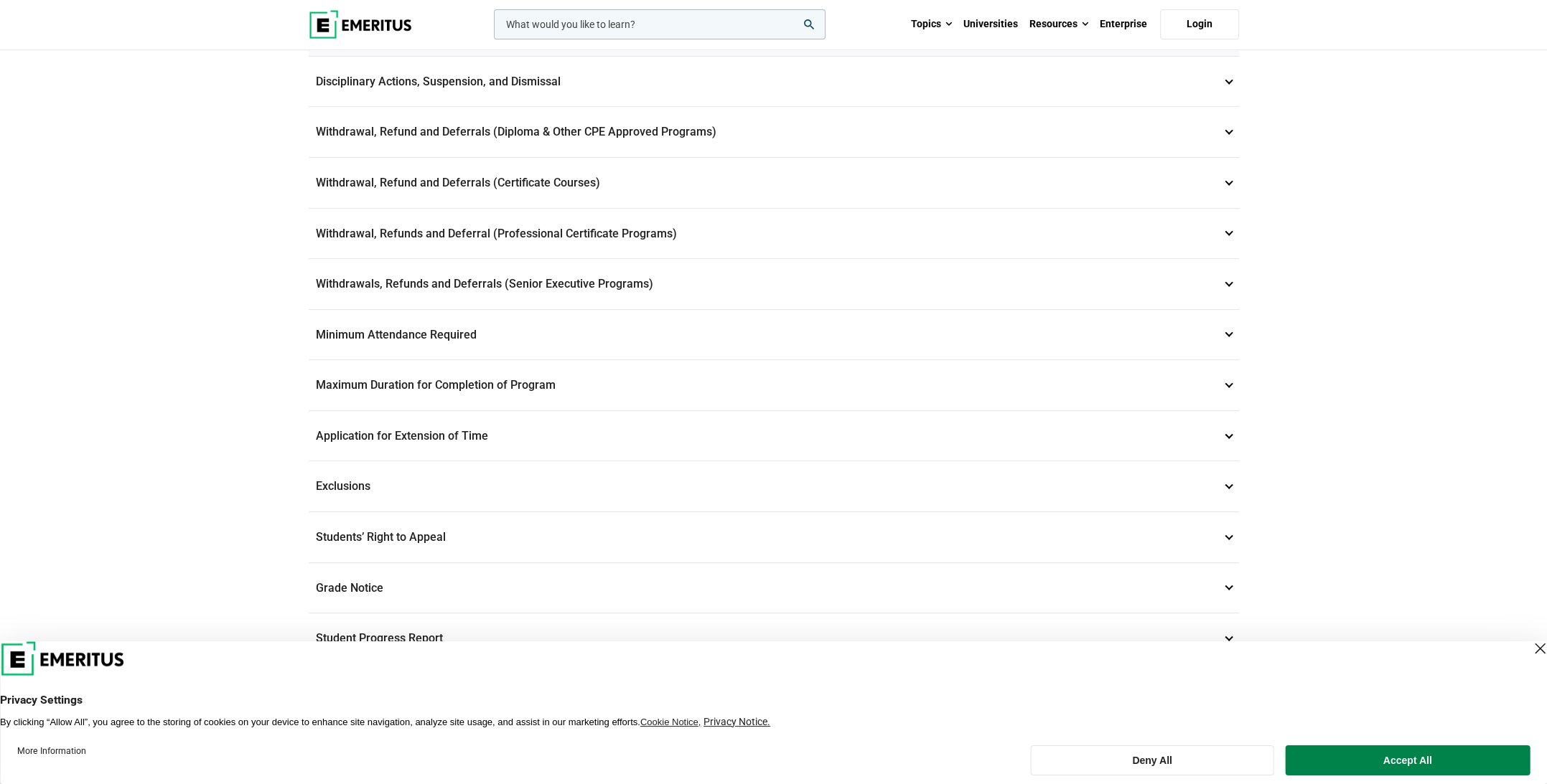
scroll to position [574, 0]
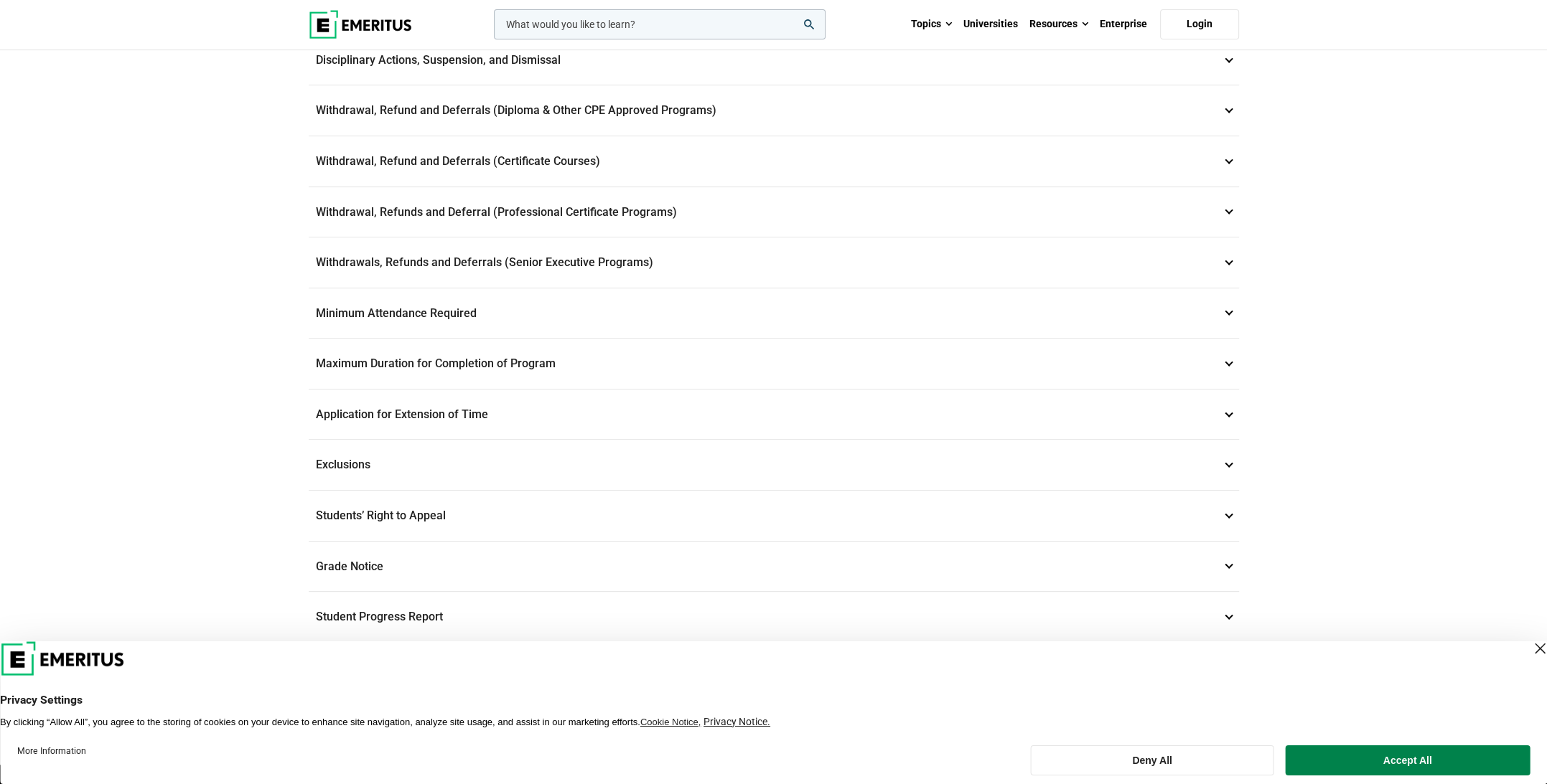
click at [792, 238] on p "Withdrawal, Refunds and Deferral (Professional Certificate Programs) 8" at bounding box center [773, 212] width 930 height 50
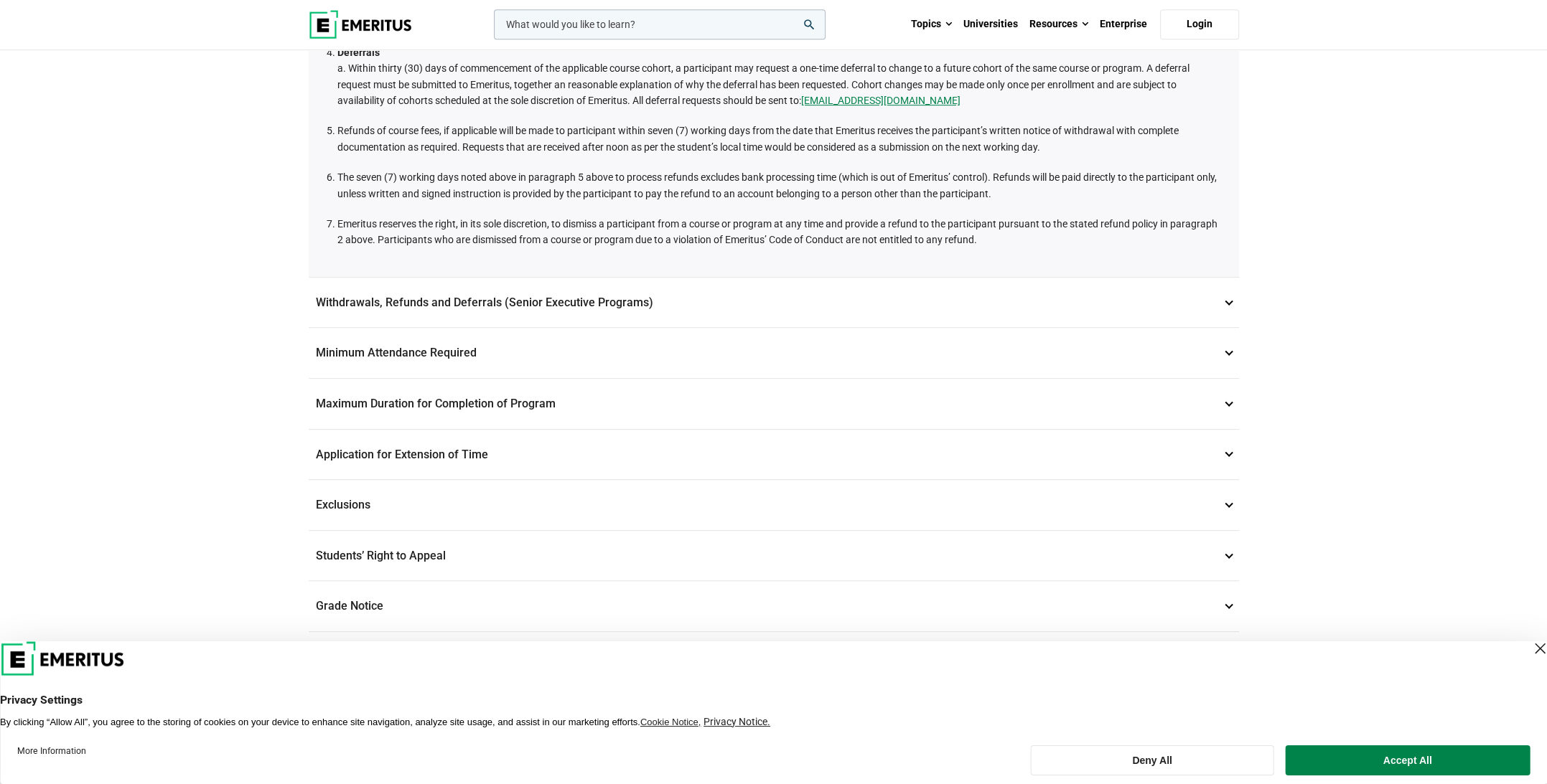
scroll to position [698, 0]
